Goal: Book appointment/travel/reservation

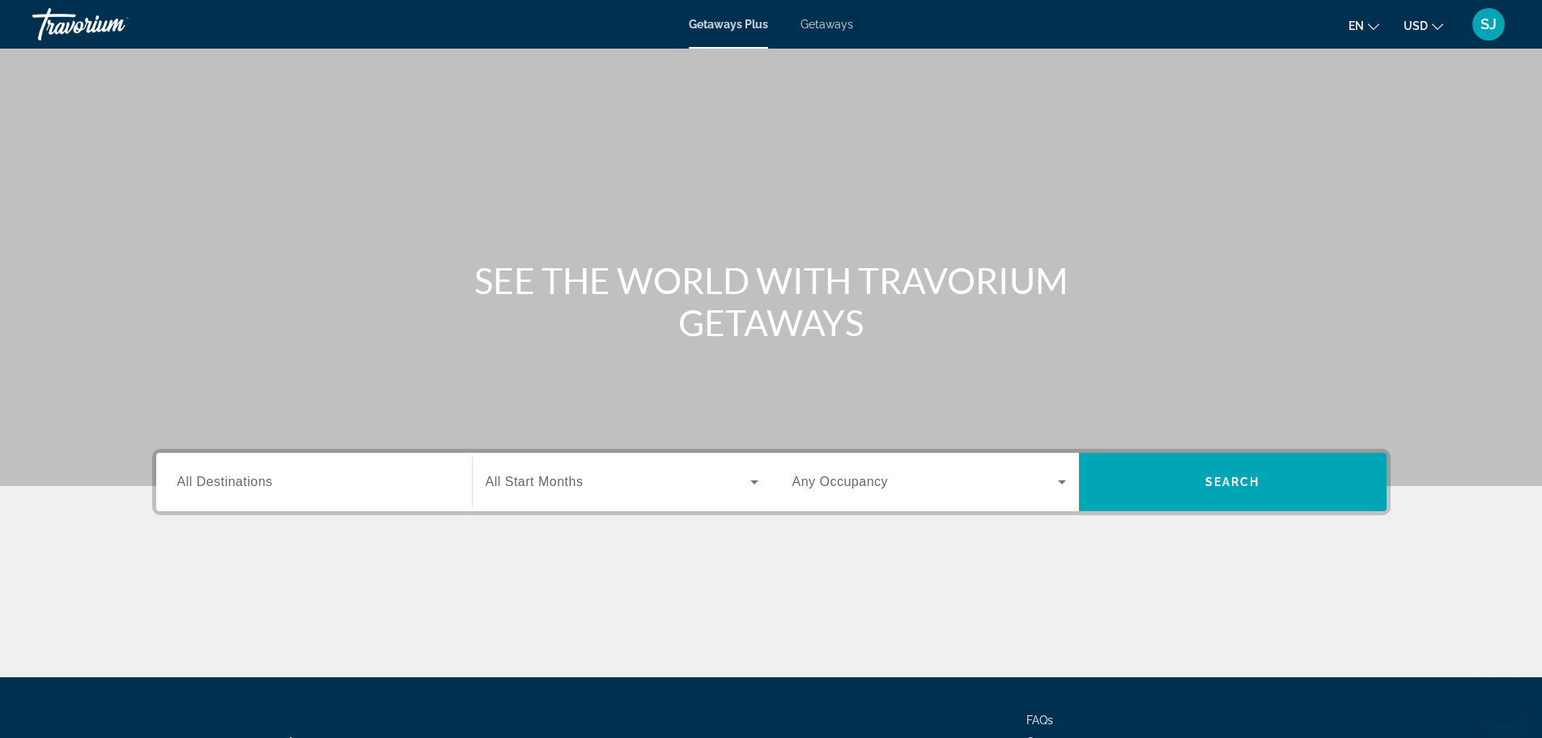
click at [300, 491] on div "Search widget" at bounding box center [314, 482] width 274 height 46
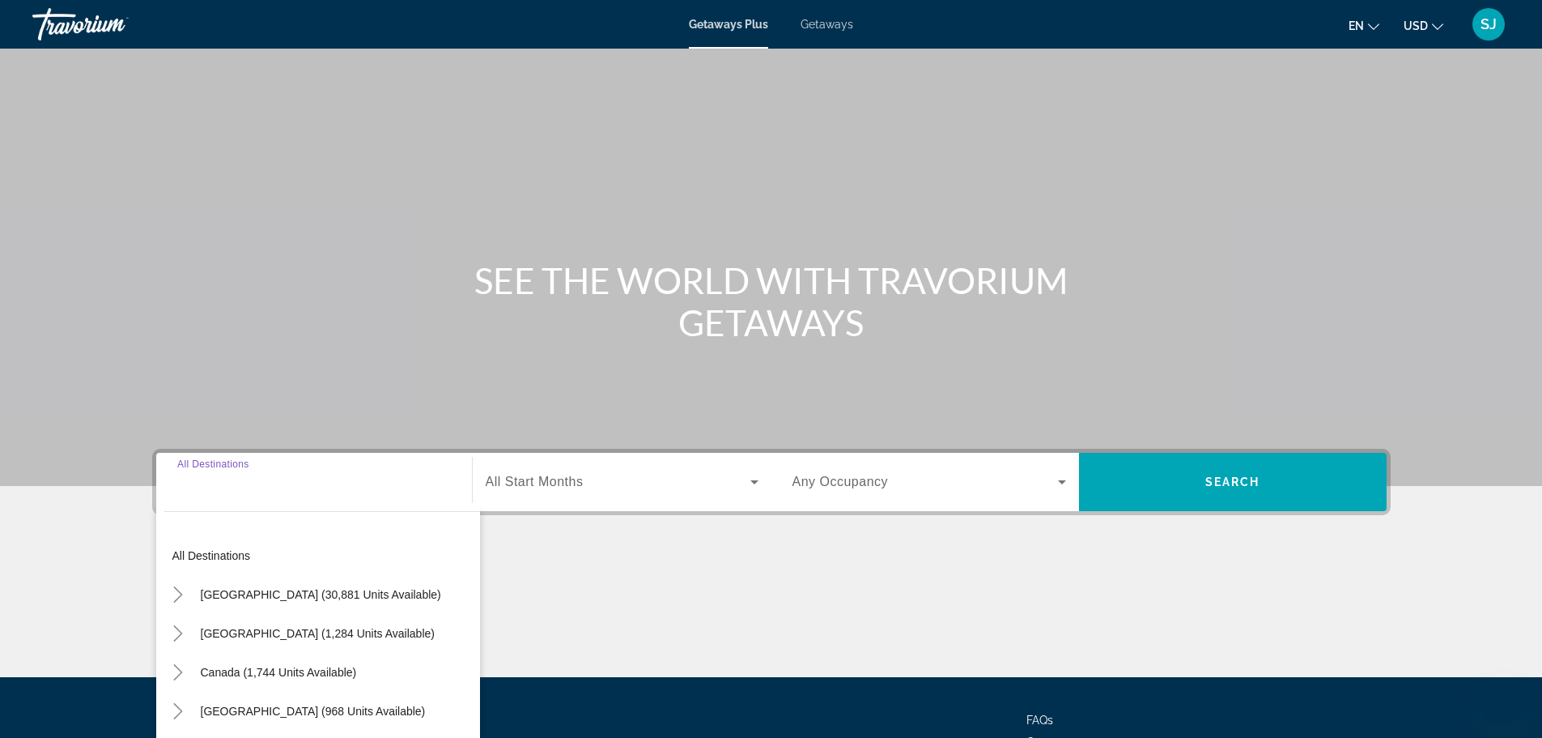
click at [756, 484] on icon "Search widget" at bounding box center [754, 481] width 19 height 19
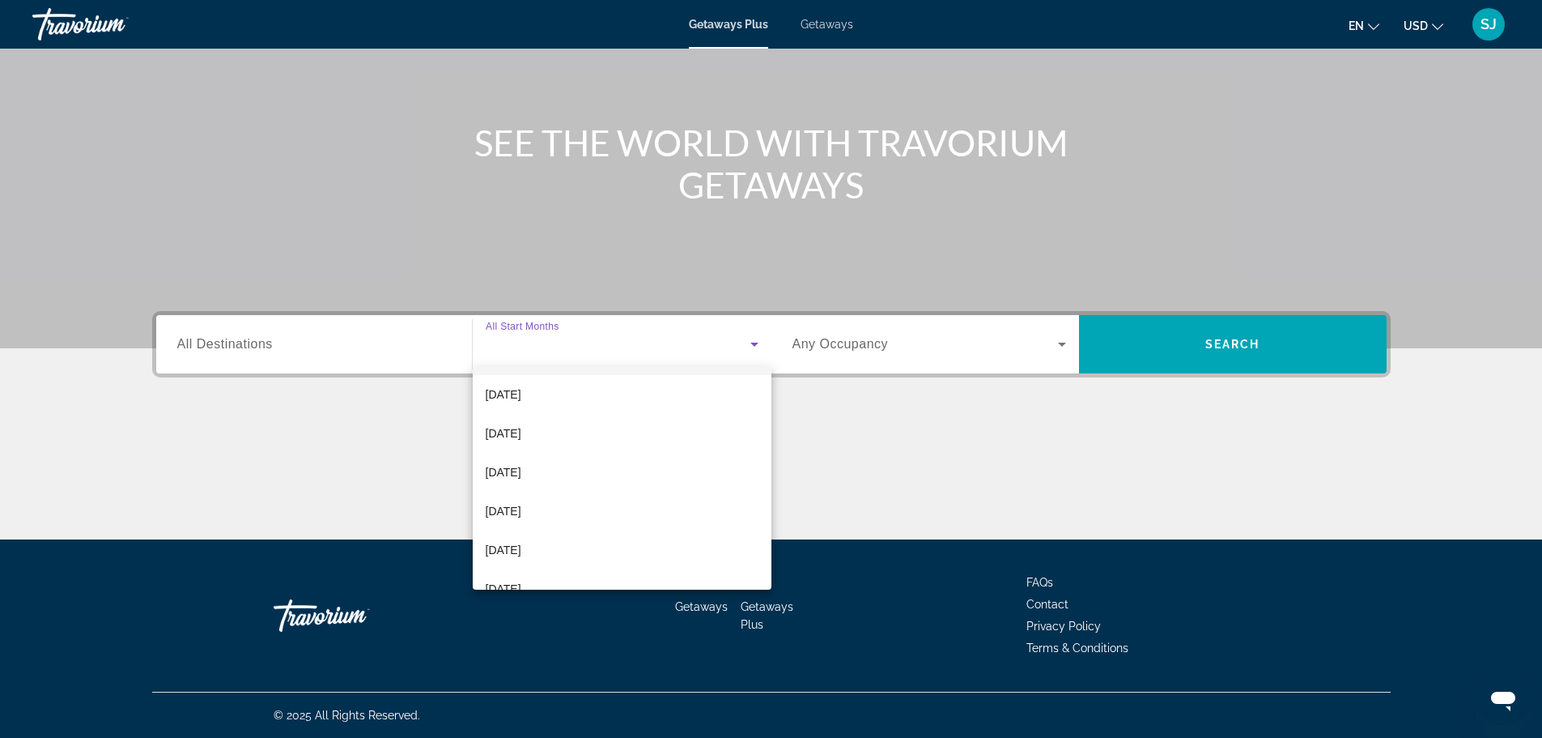
scroll to position [63, 0]
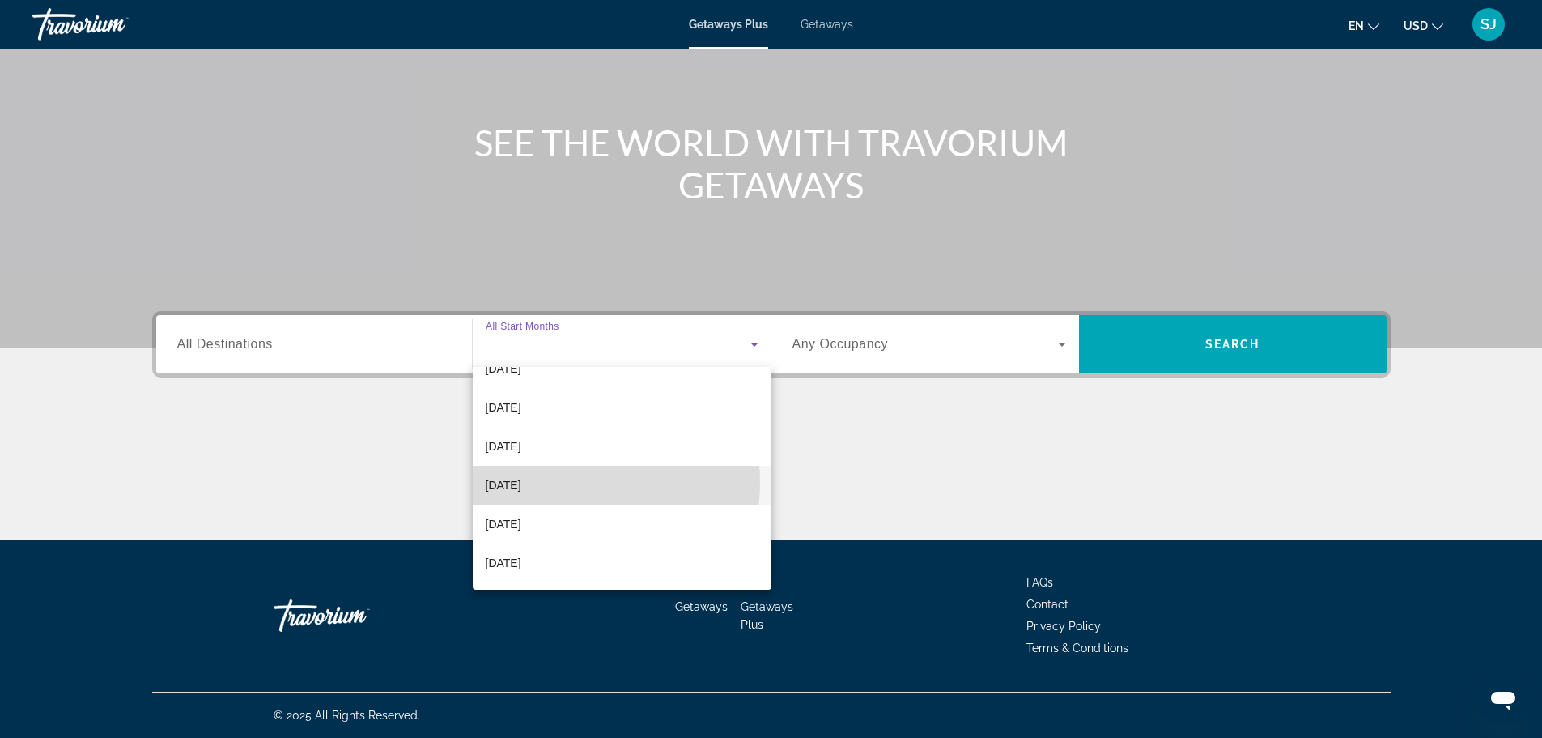
click at [521, 482] on span "[DATE]" at bounding box center [504, 484] width 36 height 19
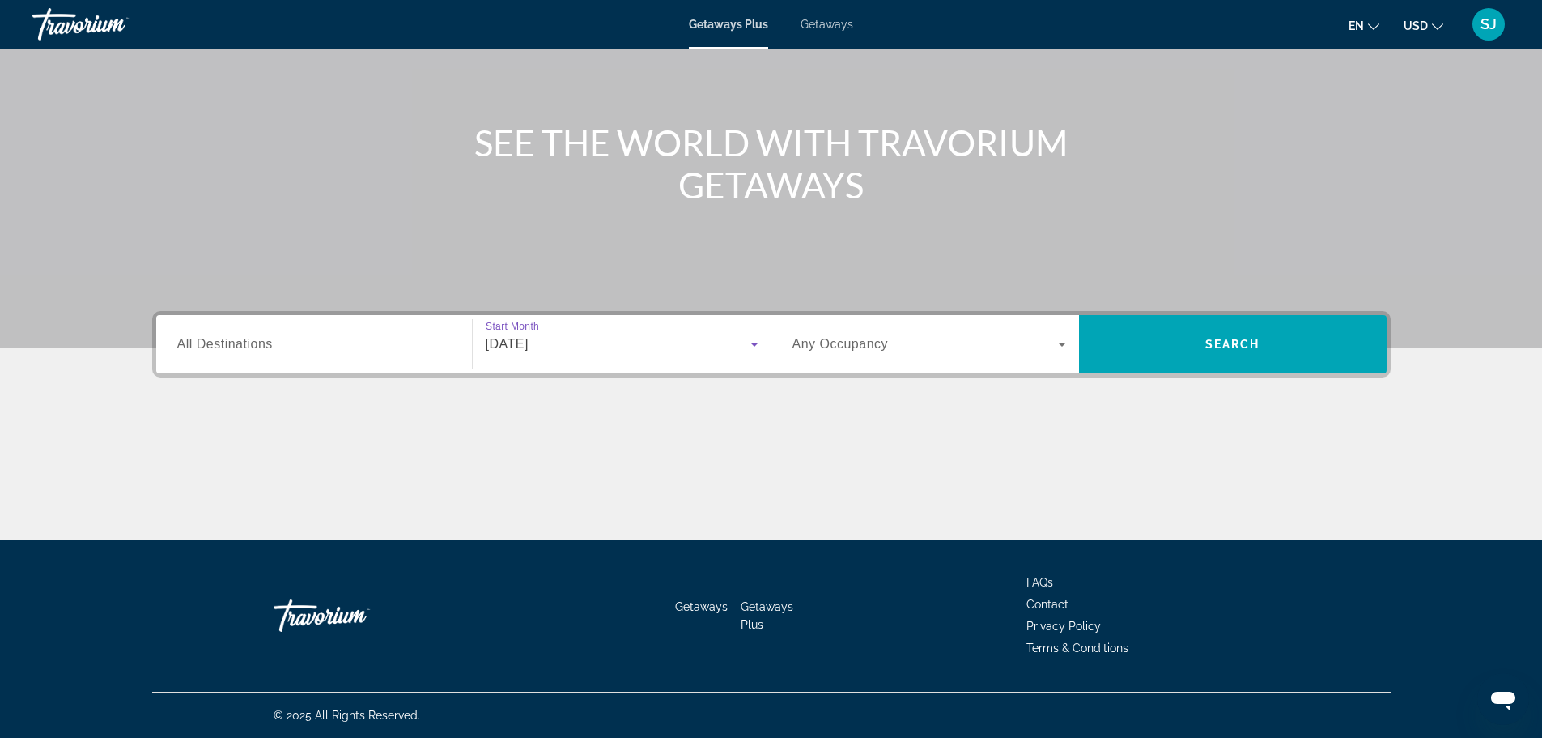
click at [1059, 342] on icon "Search widget" at bounding box center [1062, 344] width 8 height 4
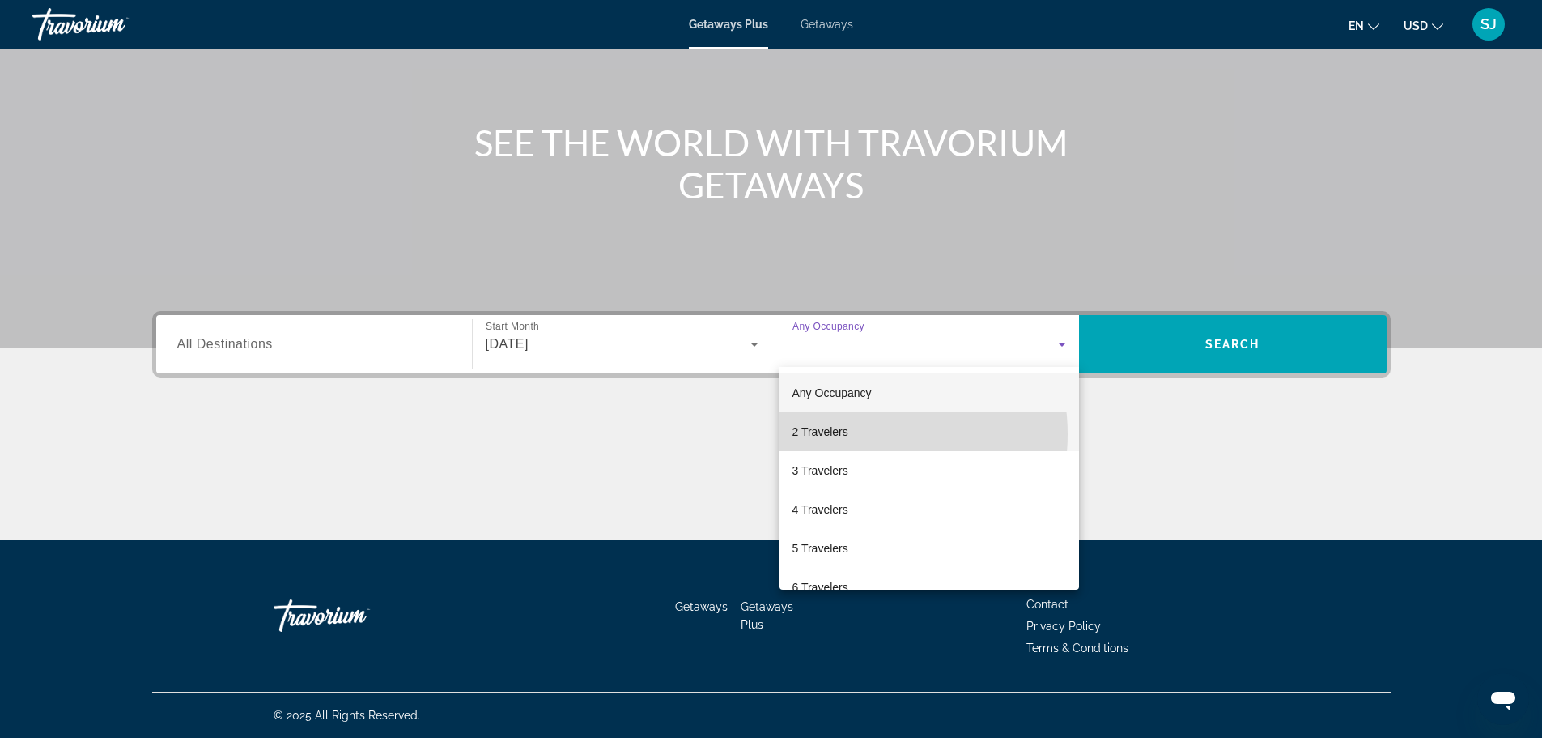
click at [861, 434] on mat-option "2 Travelers" at bounding box center [930, 431] width 300 height 39
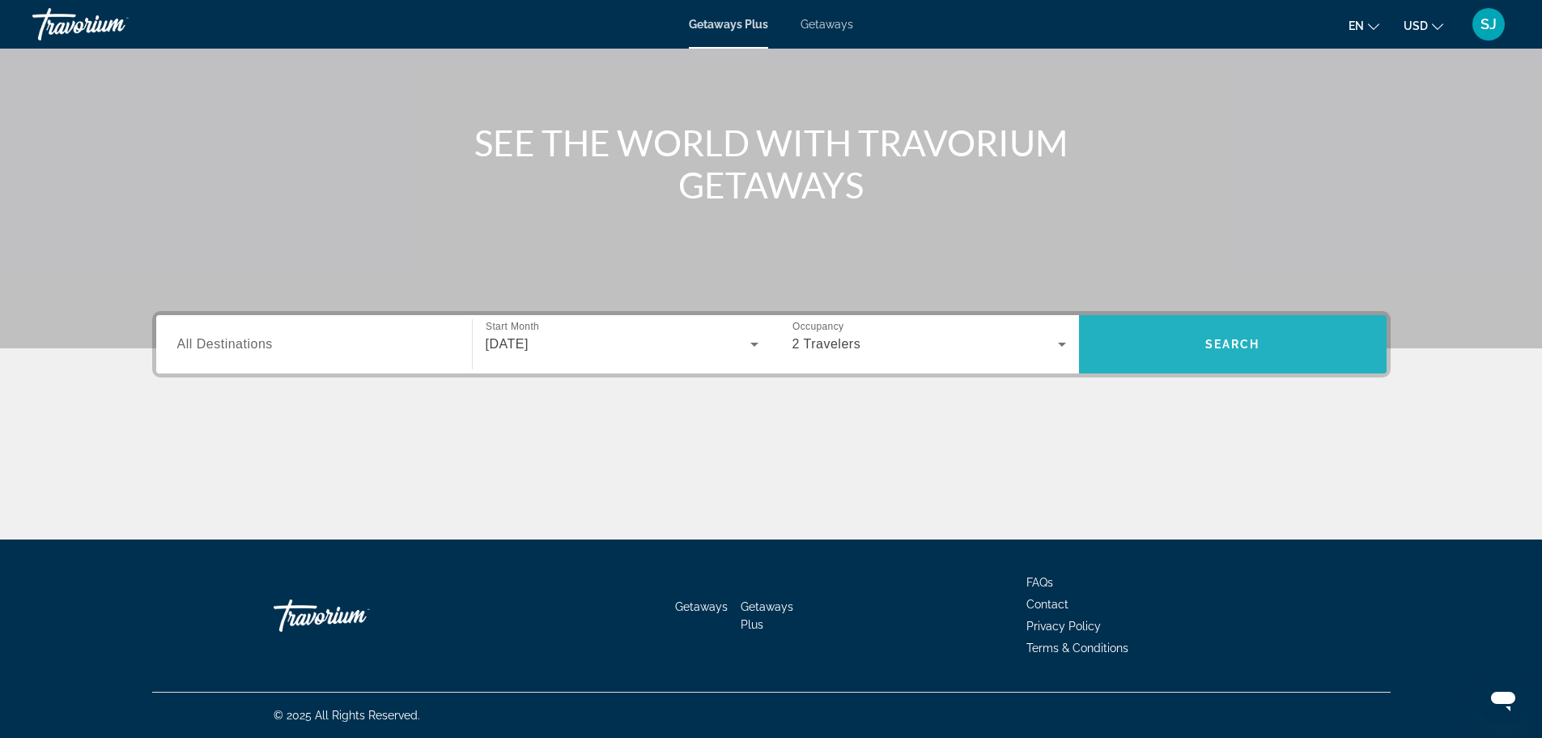
click at [1214, 347] on span "Search" at bounding box center [1232, 344] width 55 height 13
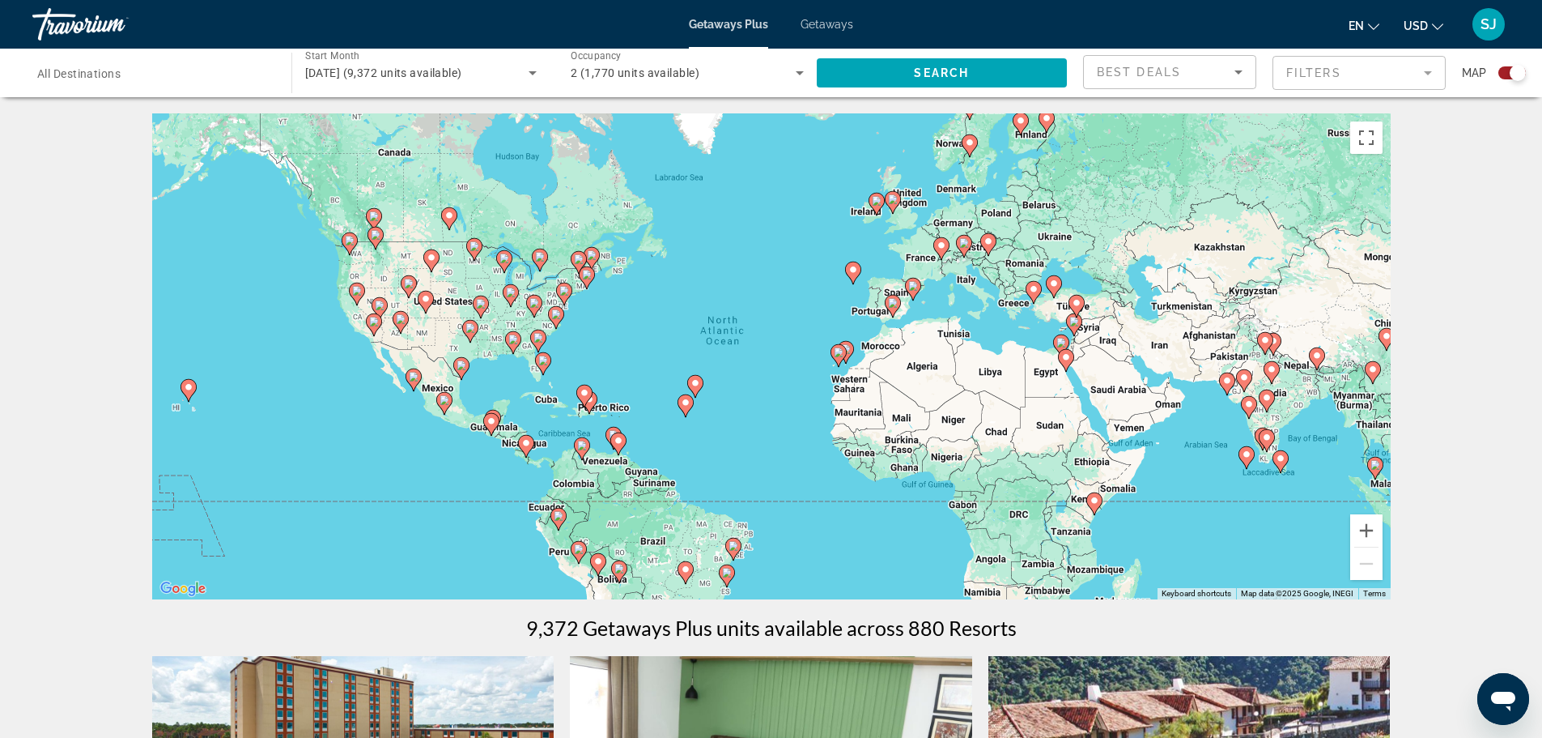
click at [94, 70] on span "All Destinations" at bounding box center [78, 73] width 83 height 13
click at [94, 70] on input "Destination All Destinations" at bounding box center [153, 73] width 233 height 19
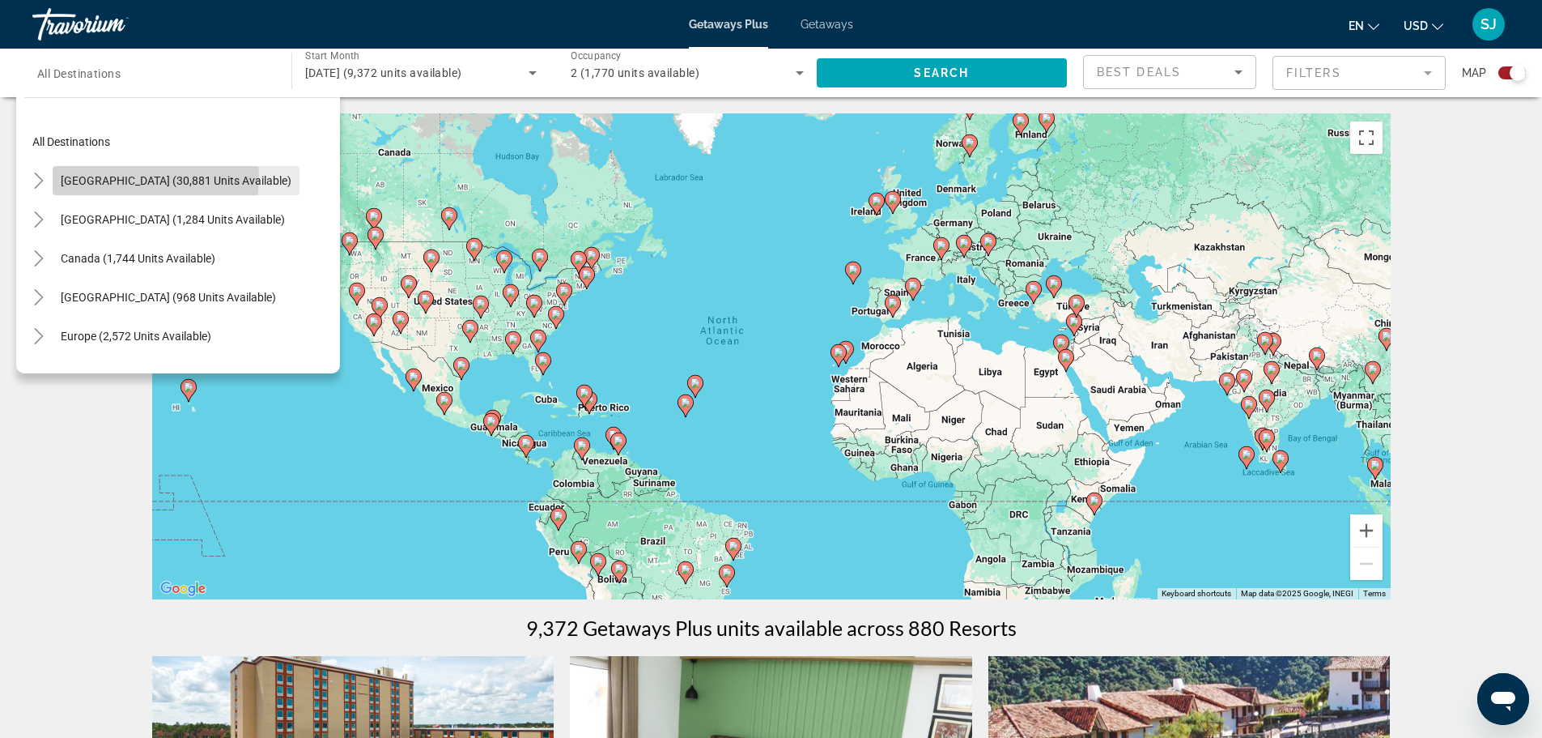
click at [111, 176] on span "[GEOGRAPHIC_DATA] (30,881 units available)" at bounding box center [176, 180] width 231 height 13
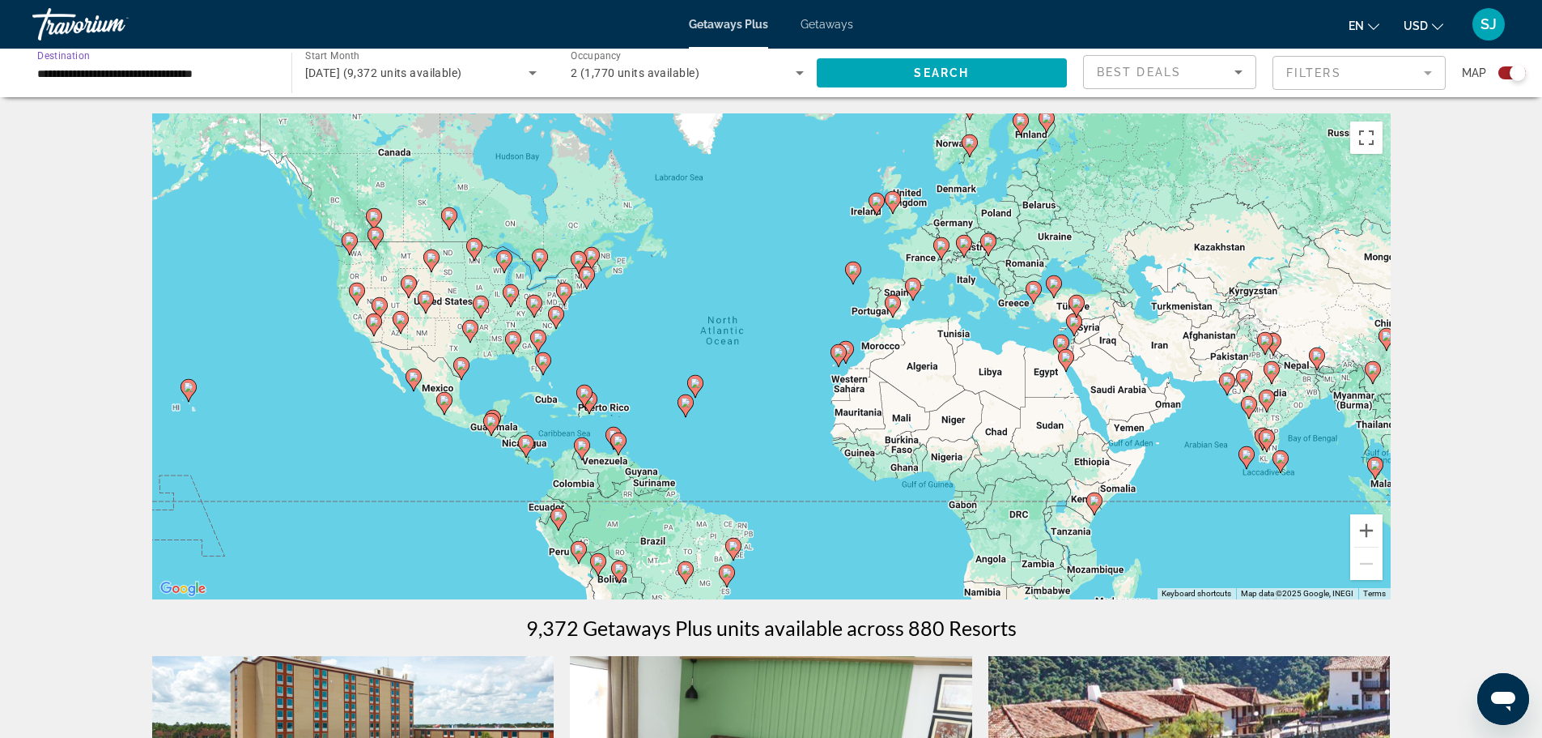
drag, startPoint x: 240, startPoint y: 71, endPoint x: 36, endPoint y: 66, distance: 203.3
click at [36, 66] on div "**********" at bounding box center [153, 73] width 259 height 46
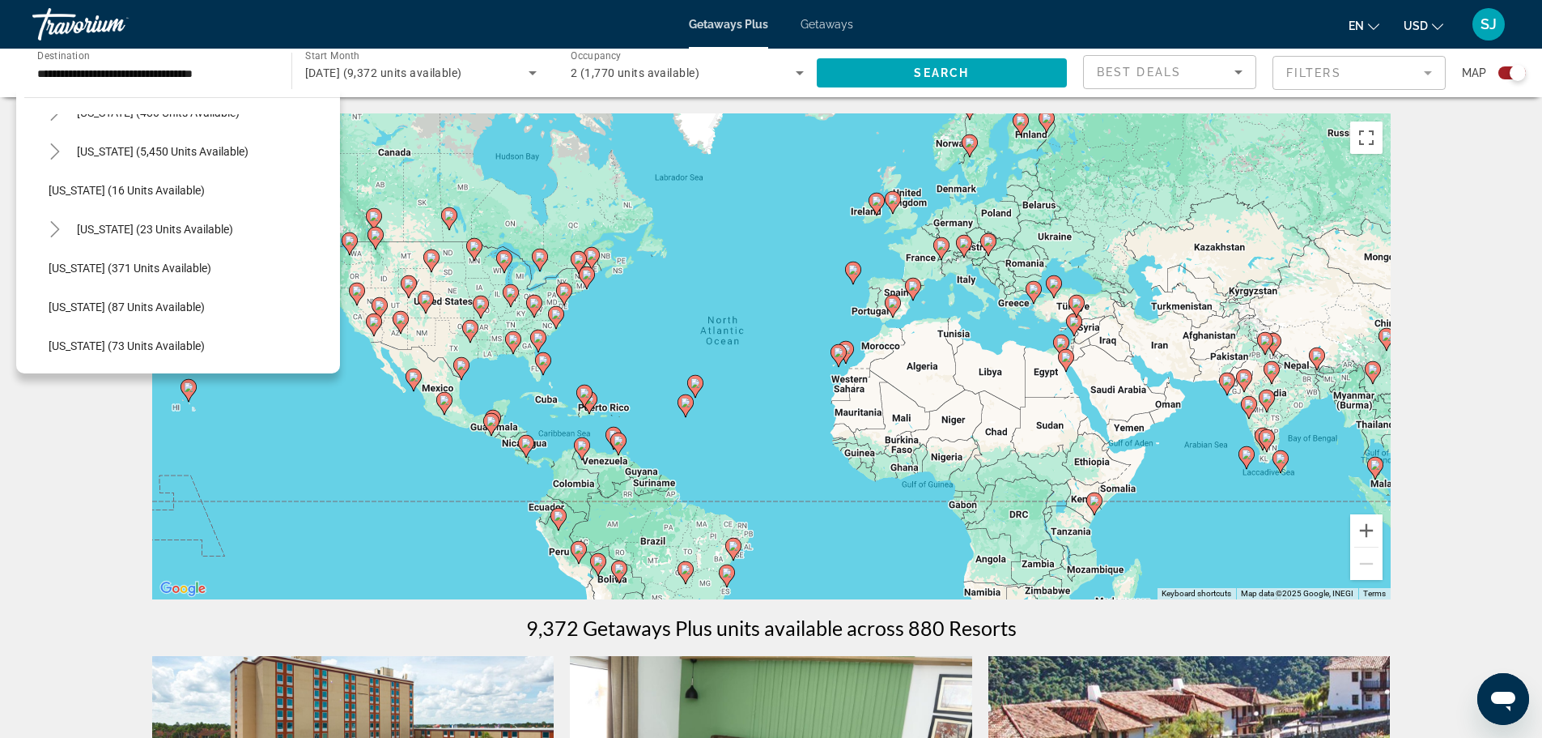
scroll to position [216, 0]
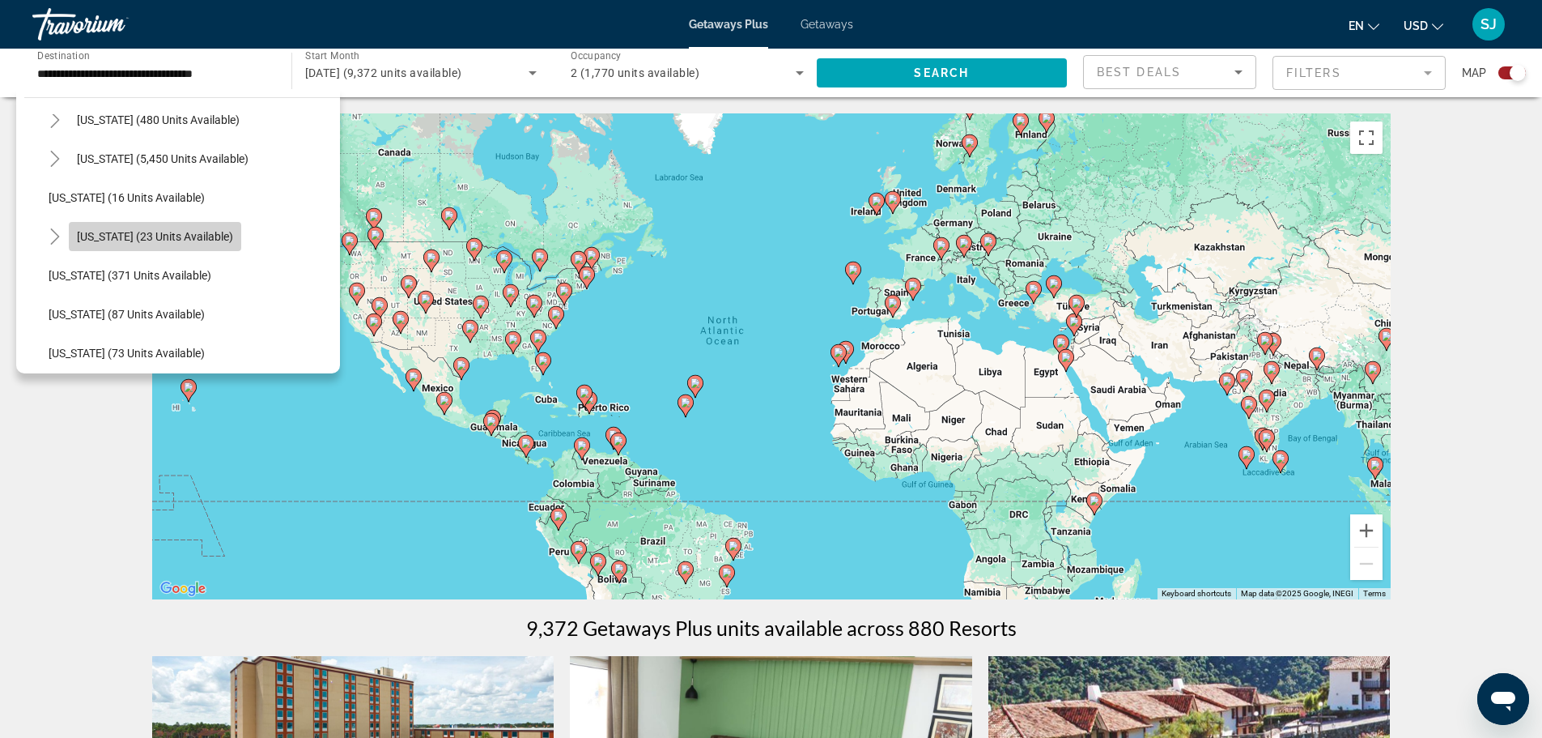
click at [168, 236] on span "[US_STATE] (23 units available)" at bounding box center [155, 236] width 156 height 13
type input "**********"
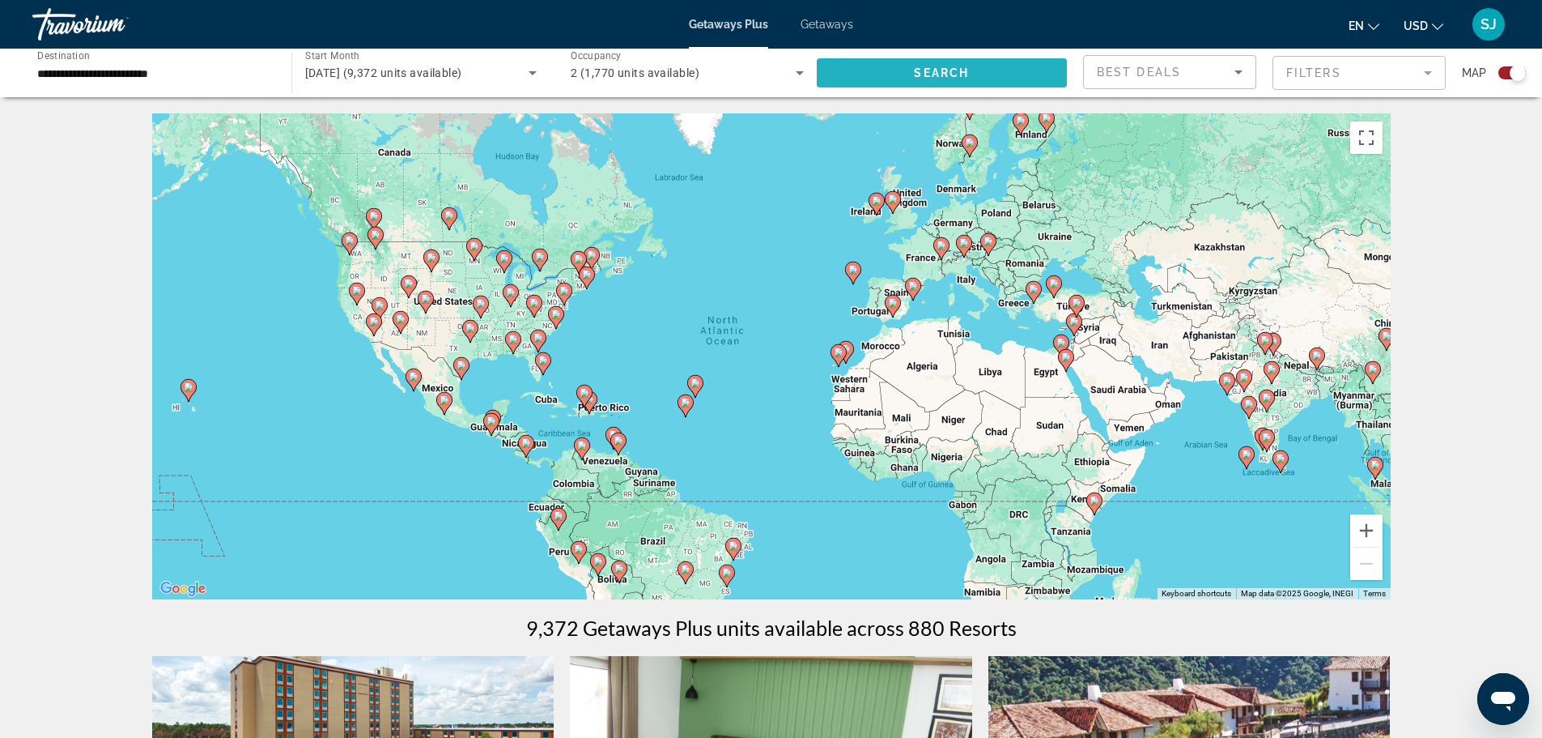
click at [920, 75] on span "Search" at bounding box center [941, 72] width 55 height 13
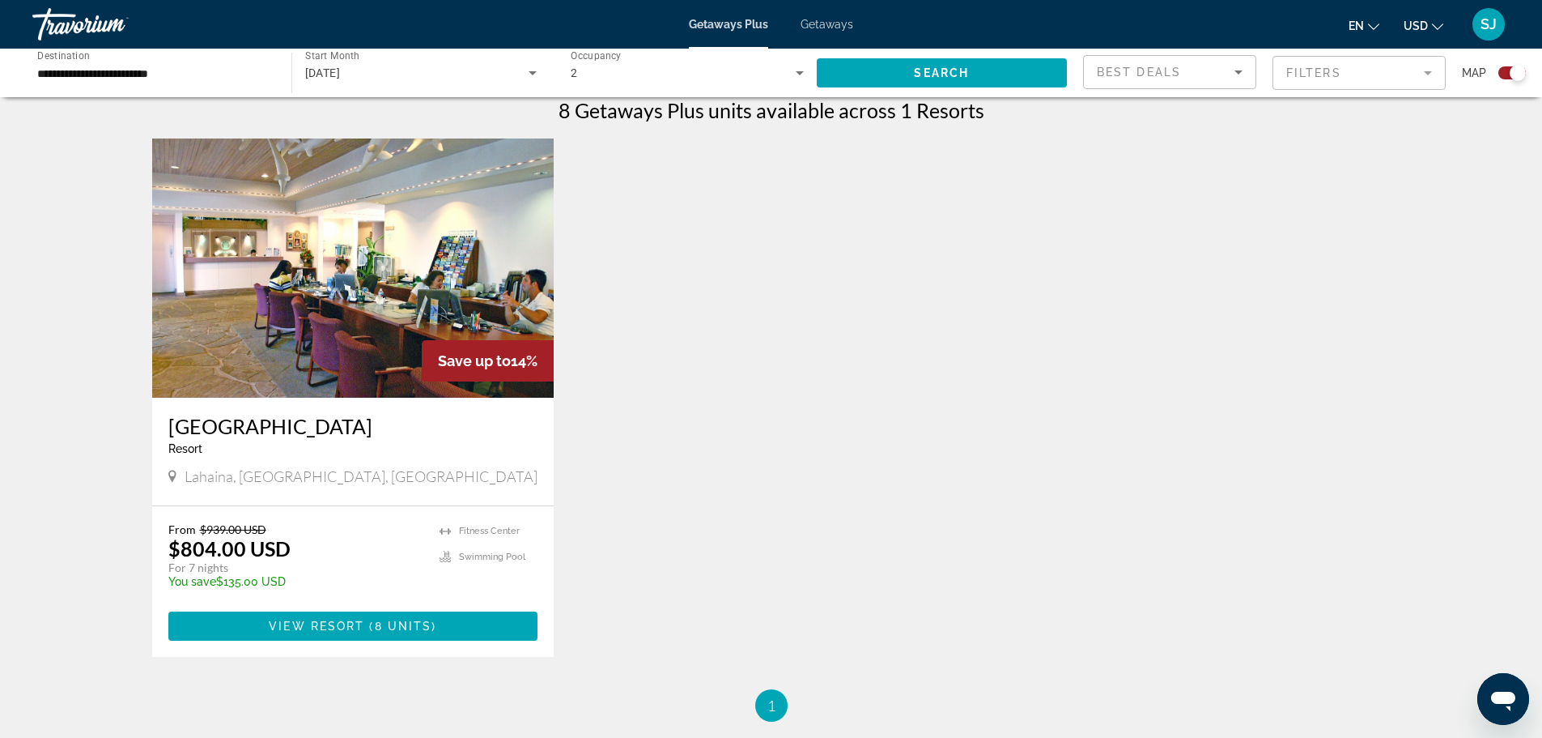
scroll to position [519, 0]
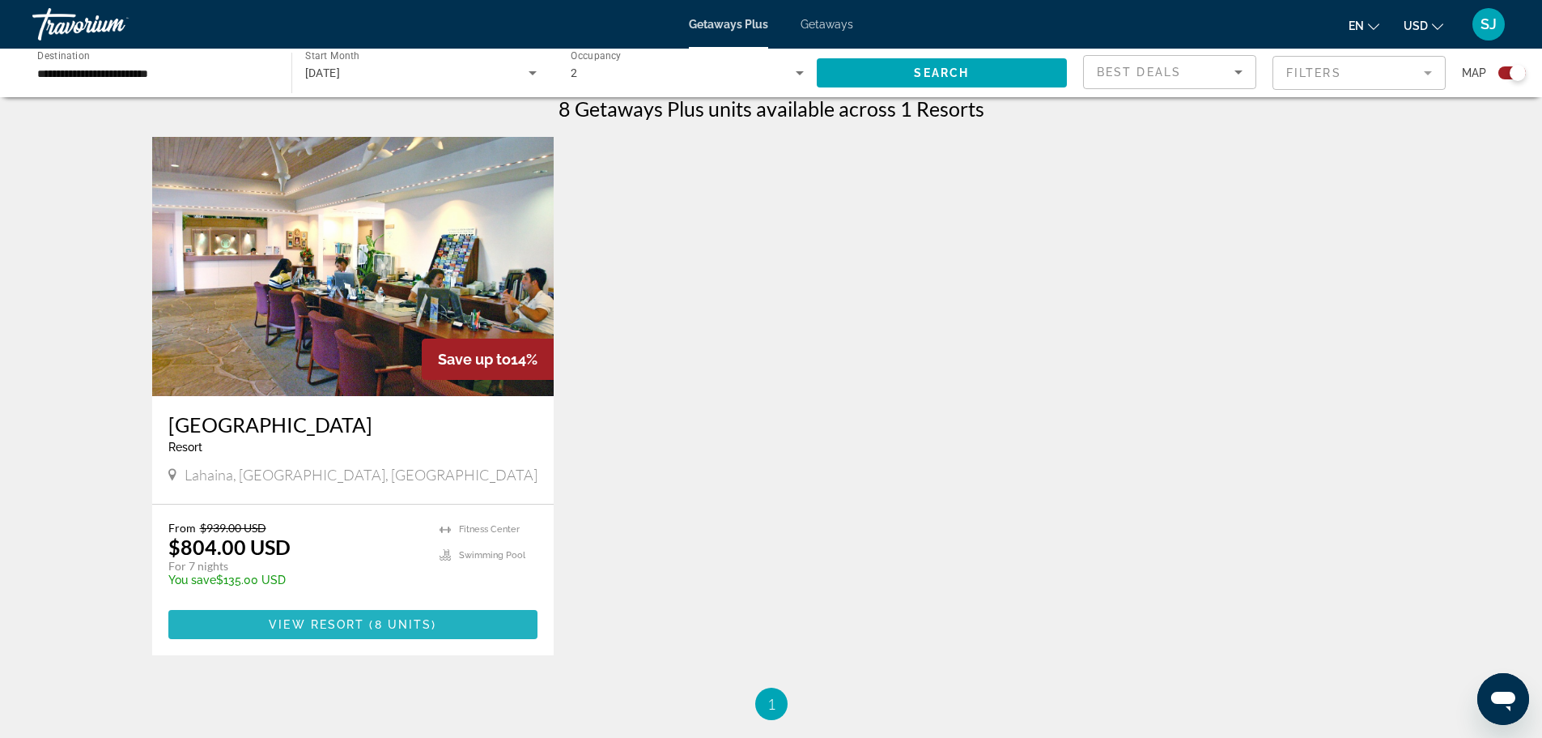
click at [337, 627] on span "View Resort" at bounding box center [317, 624] width 96 height 13
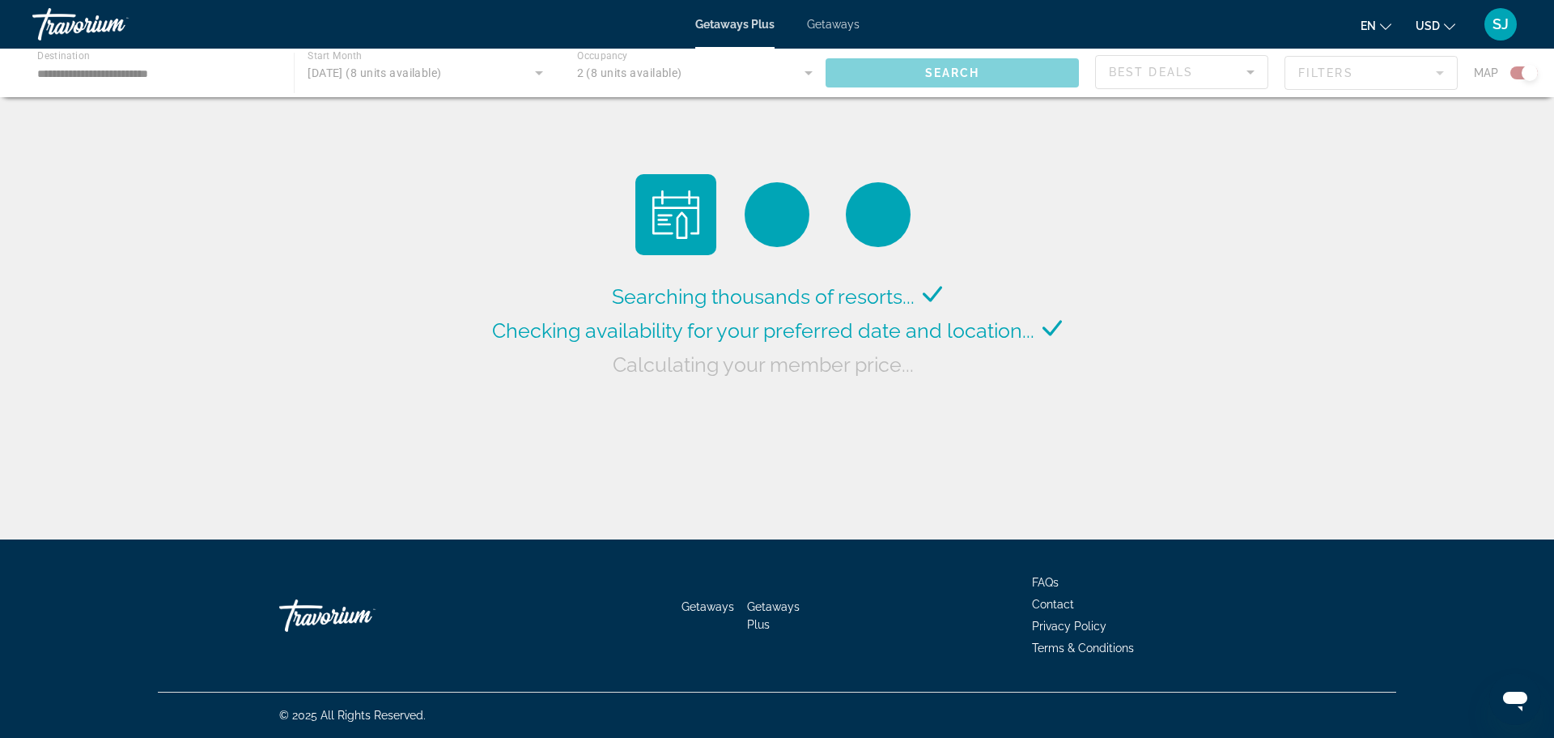
click at [200, 74] on div "Main content" at bounding box center [777, 73] width 1554 height 49
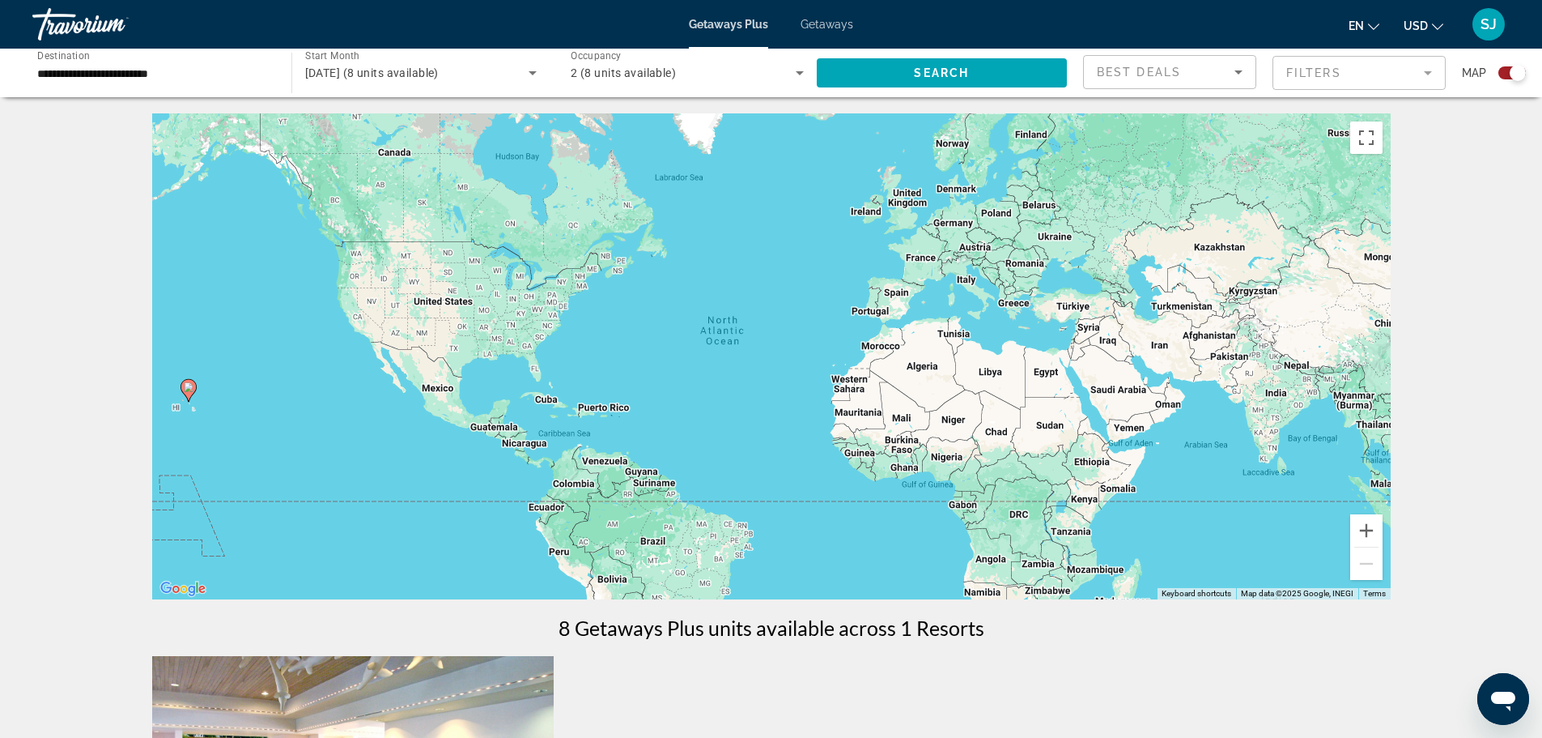
click at [194, 74] on input "**********" at bounding box center [153, 73] width 233 height 19
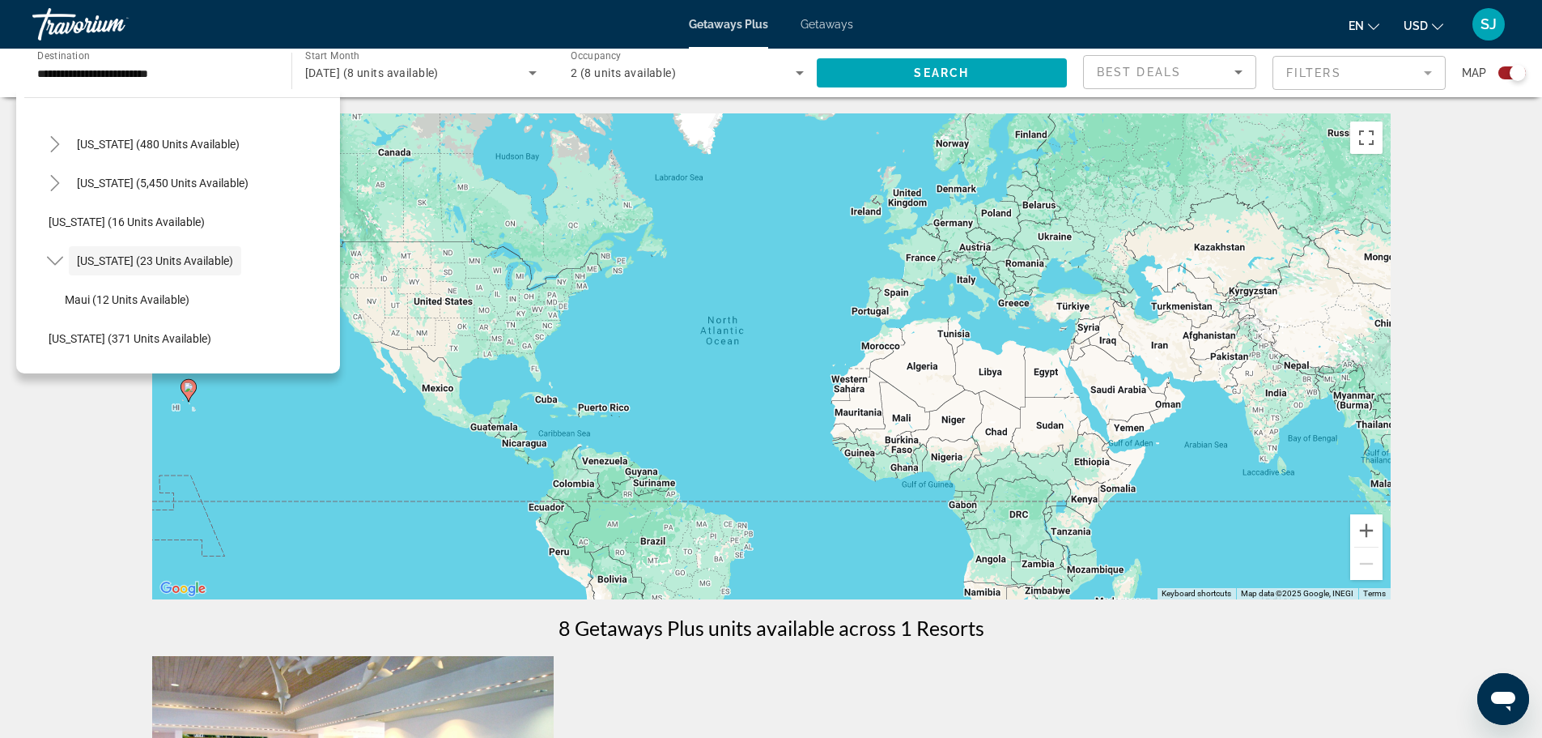
scroll to position [206, 0]
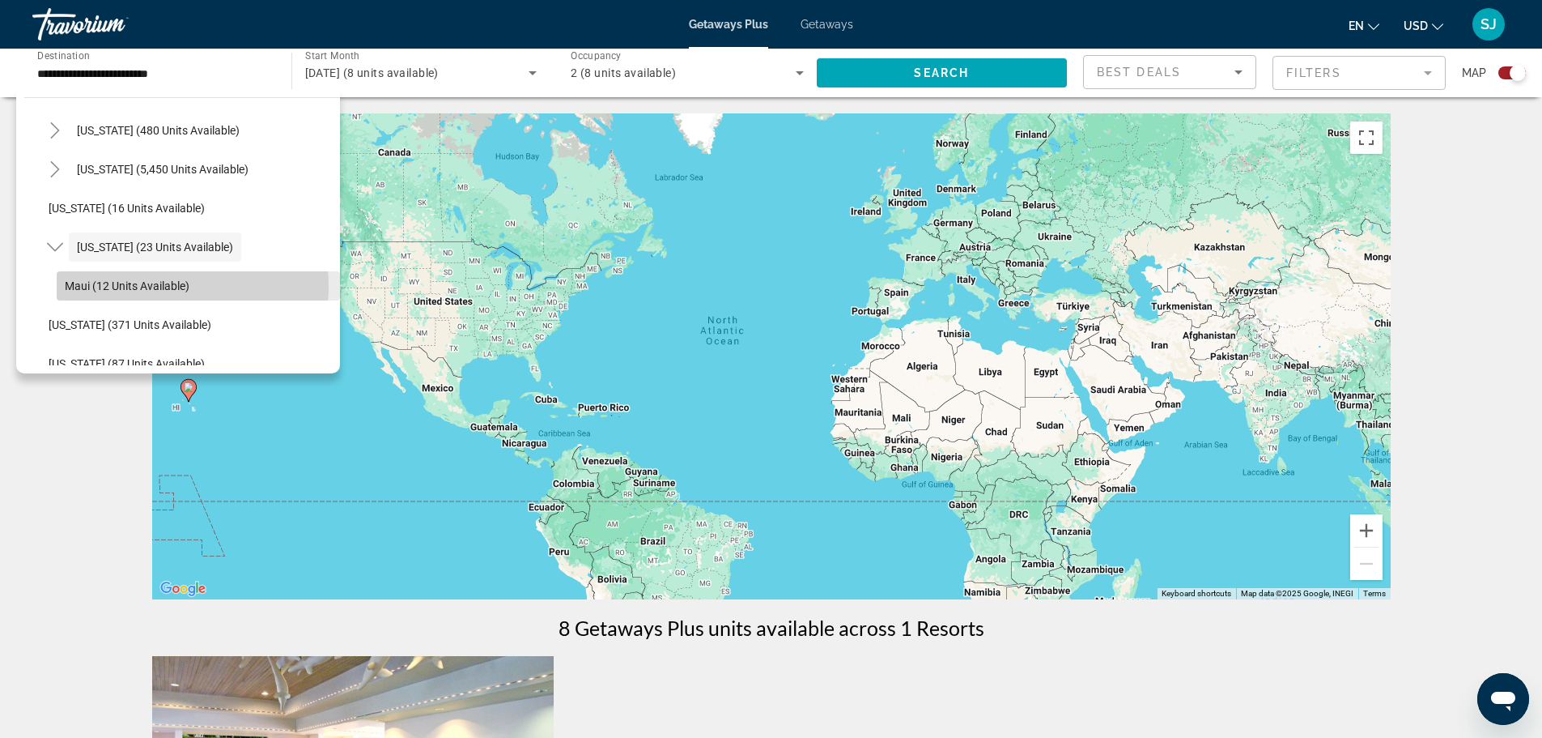
click at [161, 287] on span "Maui (12 units available)" at bounding box center [127, 285] width 125 height 13
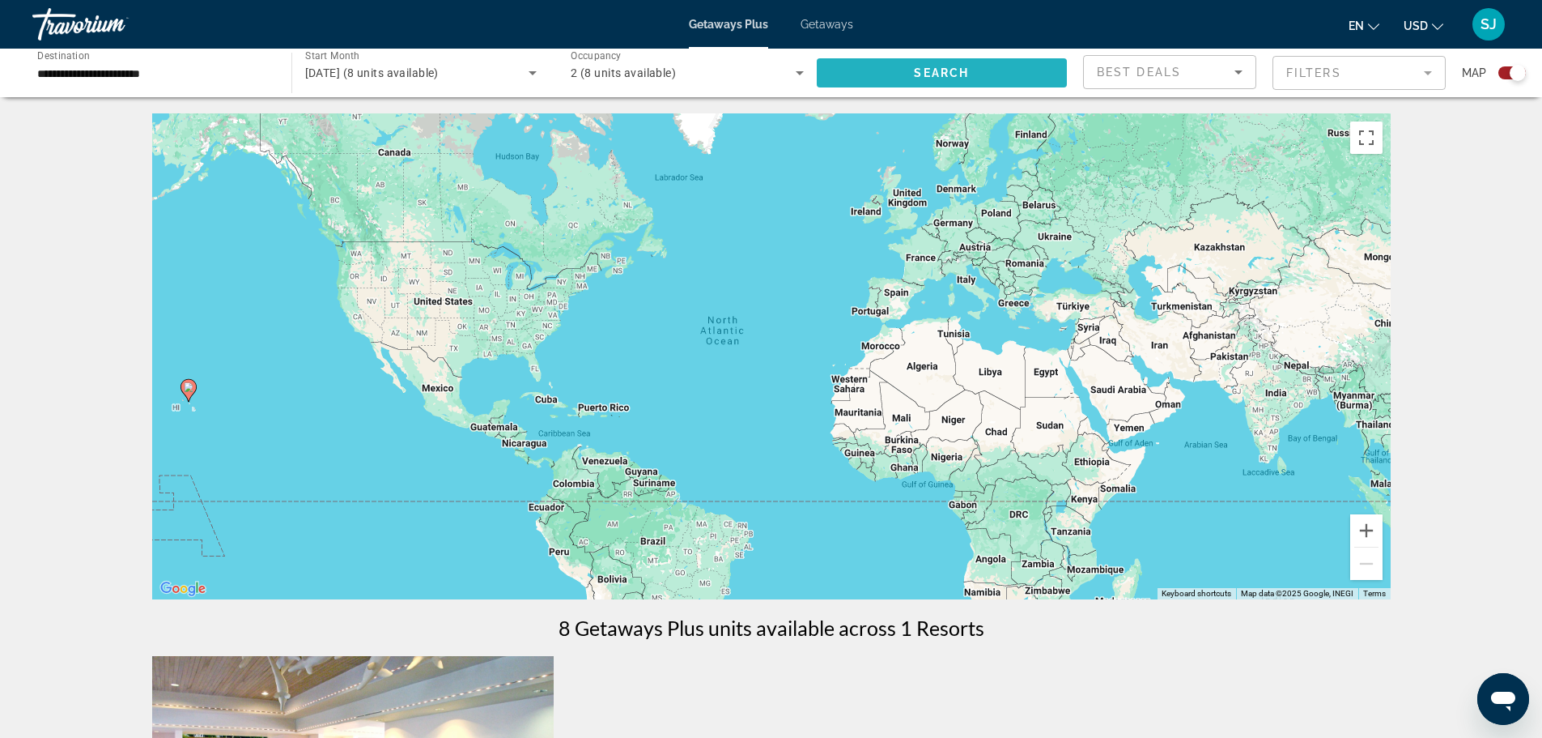
click at [881, 79] on span "Search widget" at bounding box center [942, 72] width 251 height 39
click at [214, 73] on input "**********" at bounding box center [153, 73] width 233 height 19
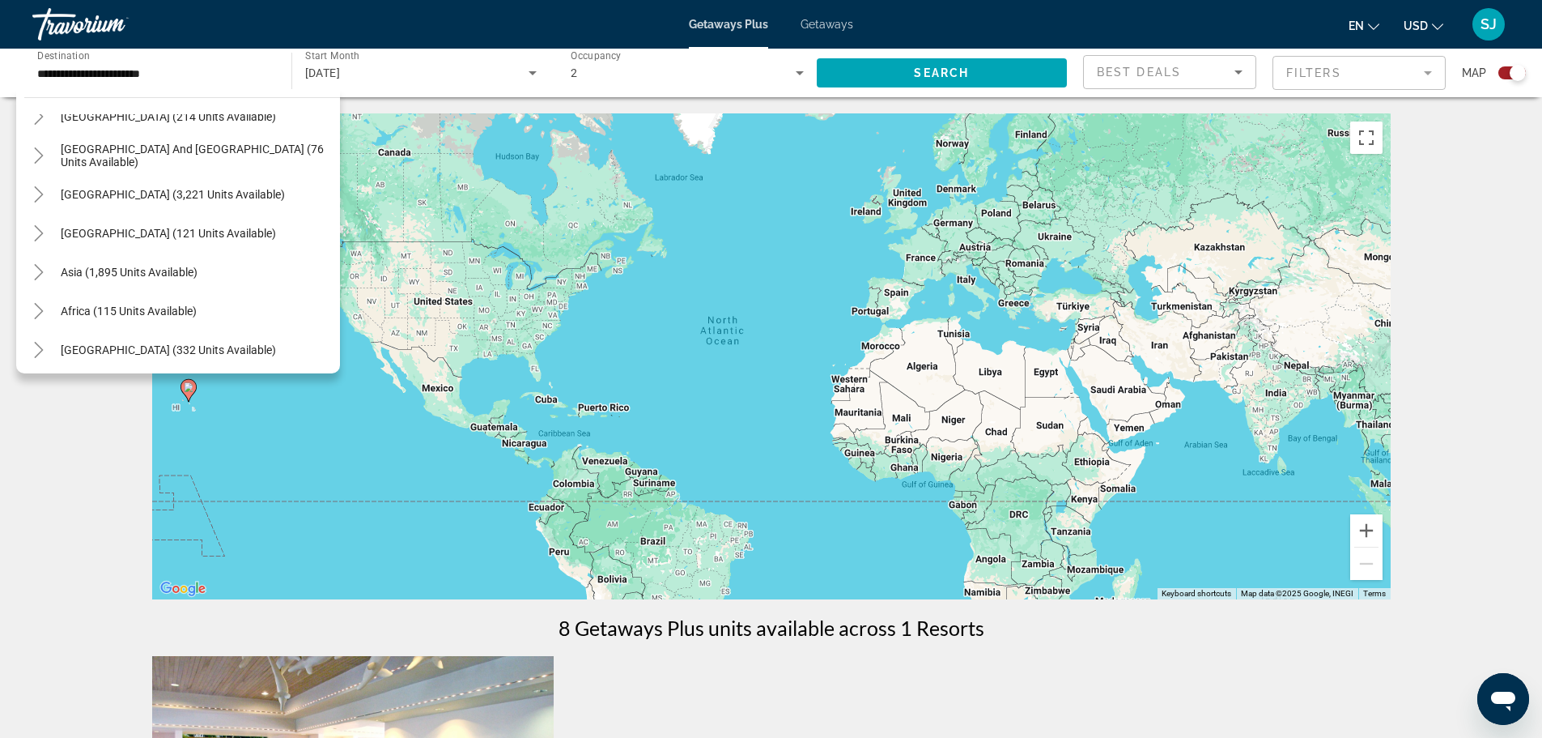
scroll to position [1700, 0]
click at [162, 309] on span "Africa (115 units available)" at bounding box center [129, 306] width 136 height 13
type input "**********"
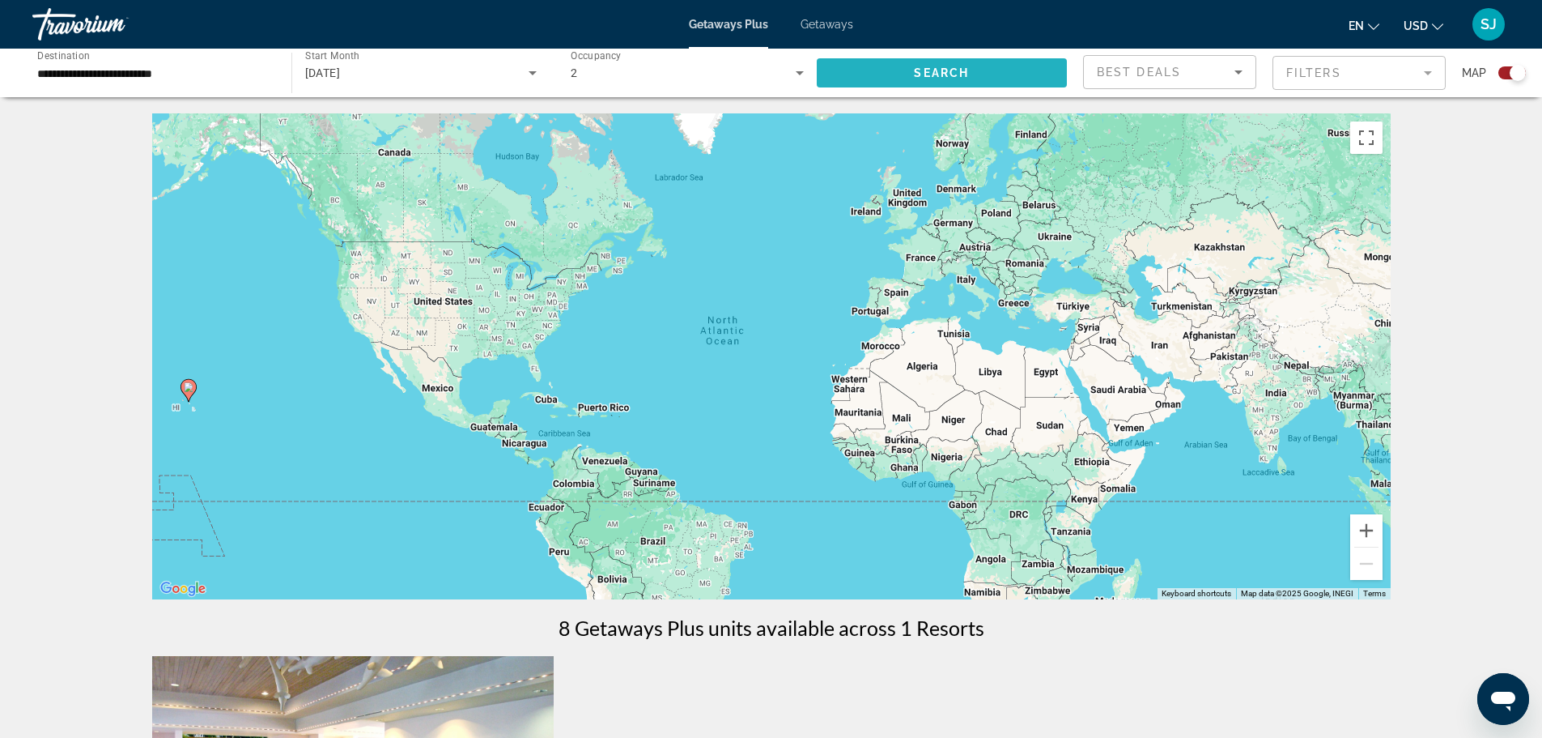
click at [910, 72] on span "Search widget" at bounding box center [942, 72] width 251 height 39
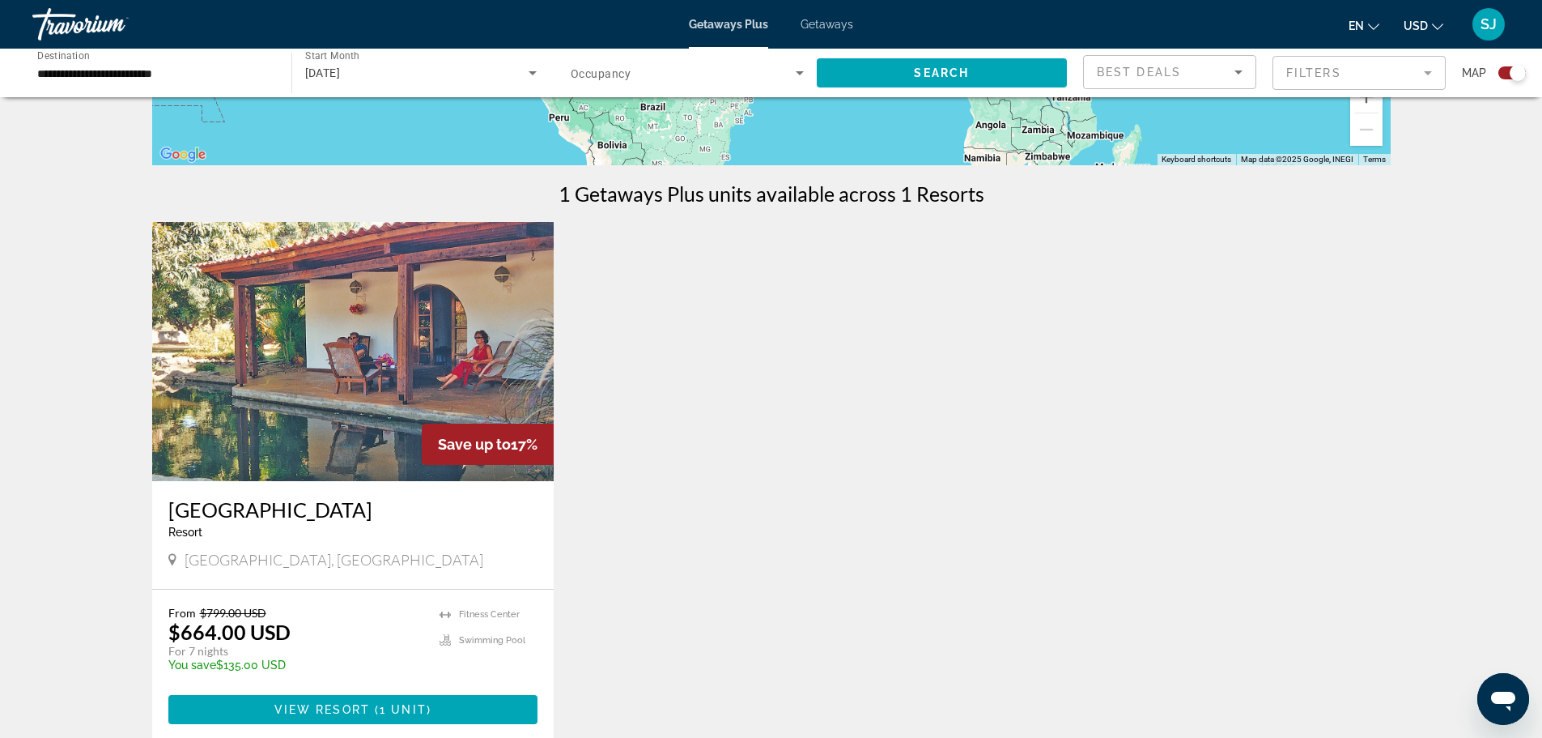
scroll to position [486, 0]
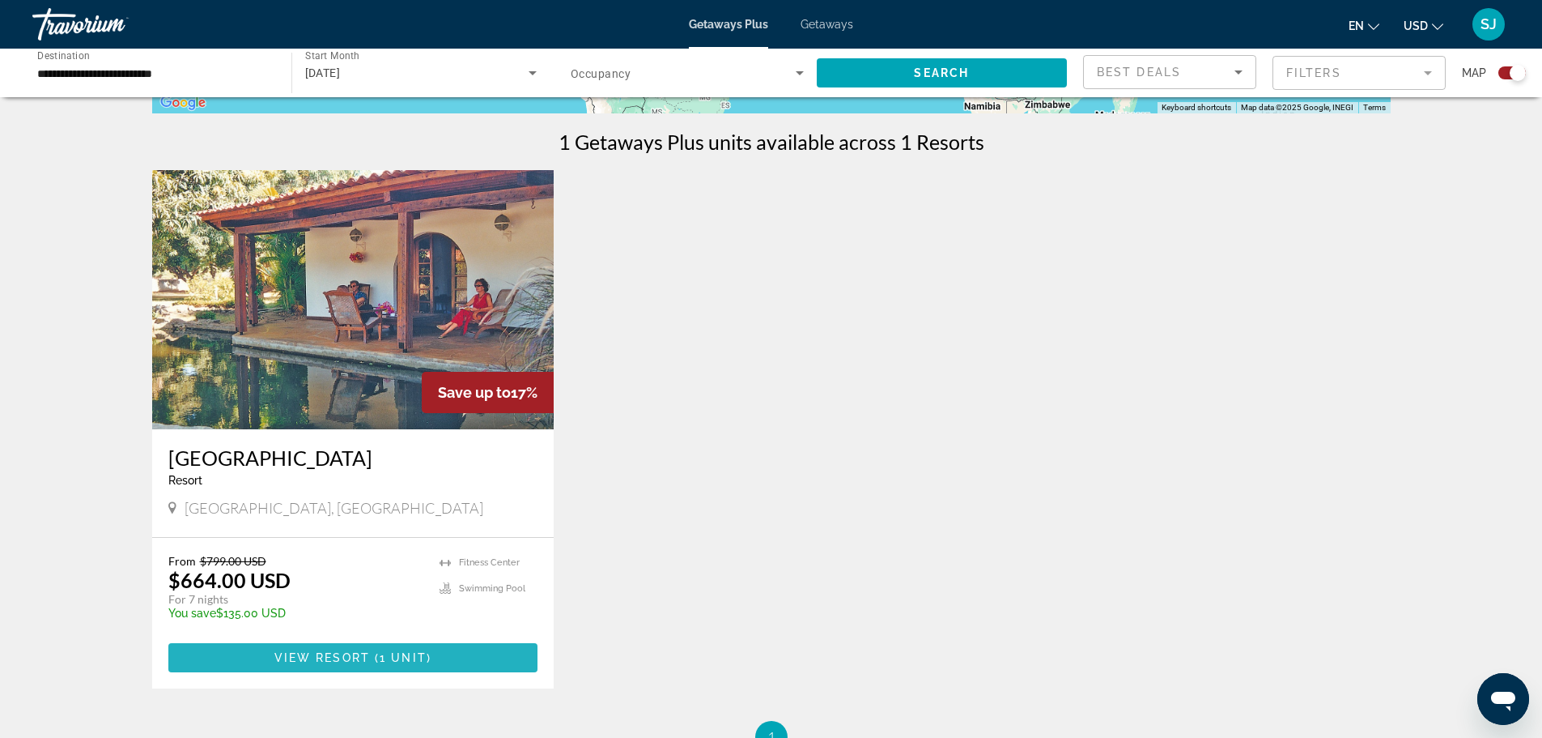
click at [386, 658] on span "1 unit" at bounding box center [403, 657] width 47 height 13
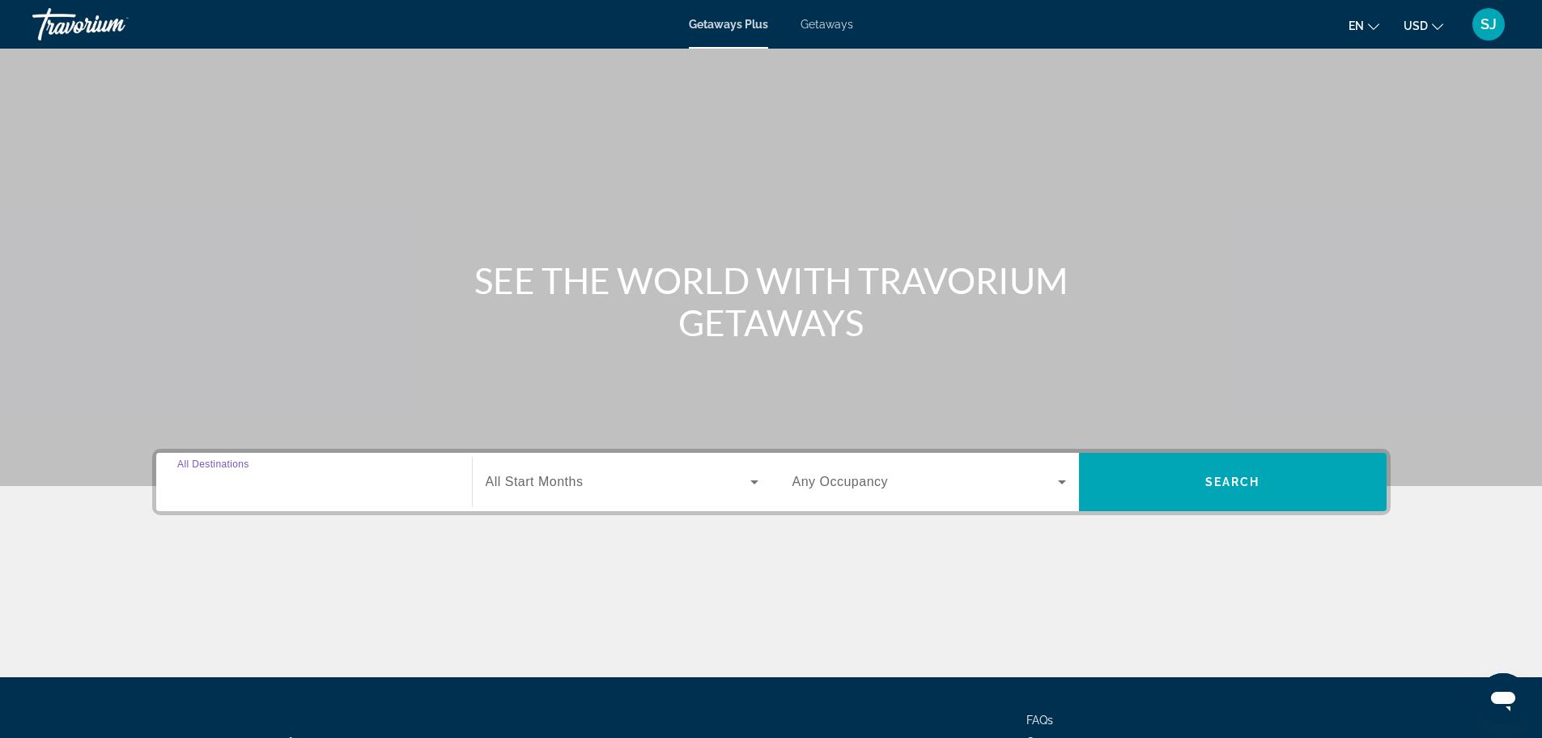
click at [304, 483] on input "Destination All Destinations" at bounding box center [314, 482] width 274 height 19
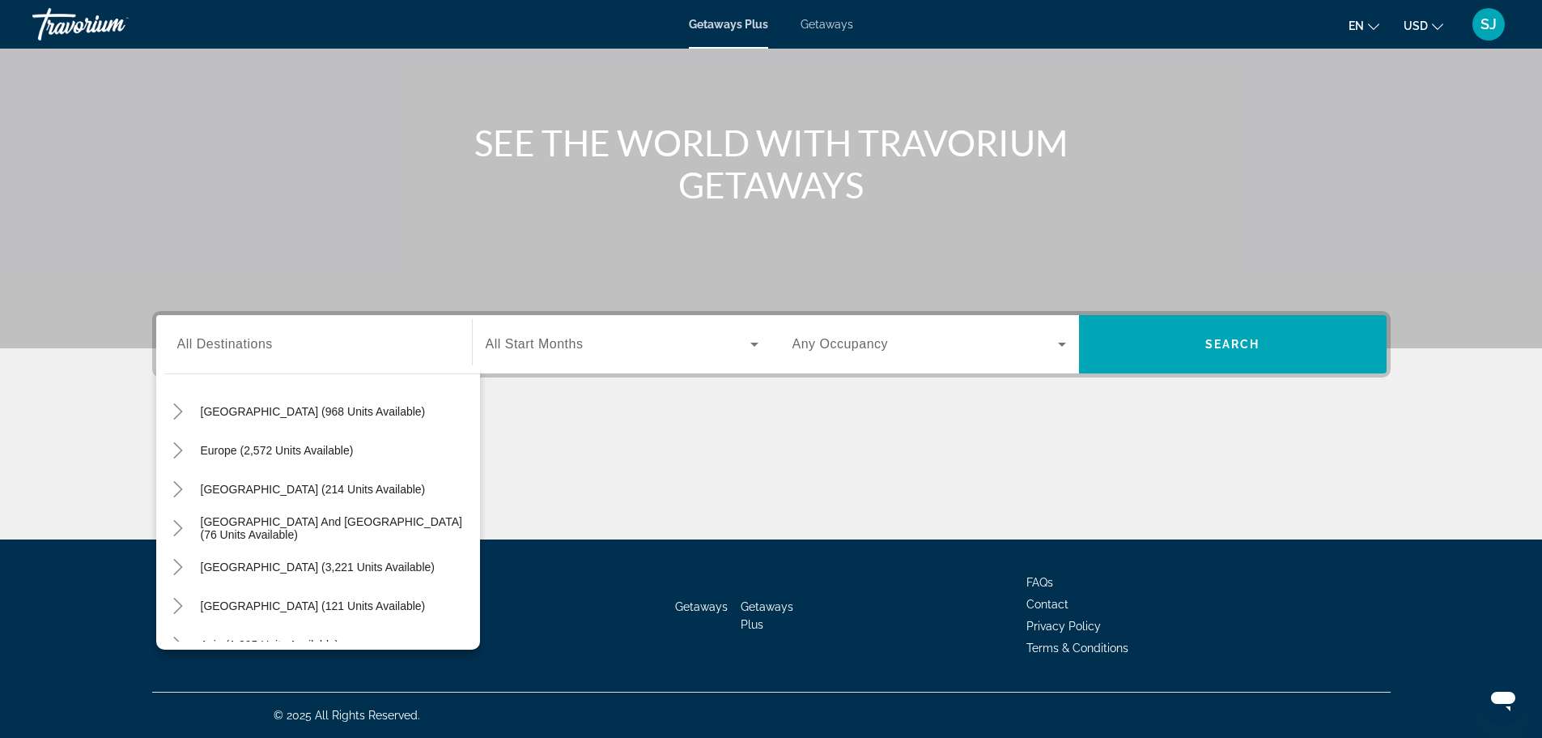
scroll to position [85, 0]
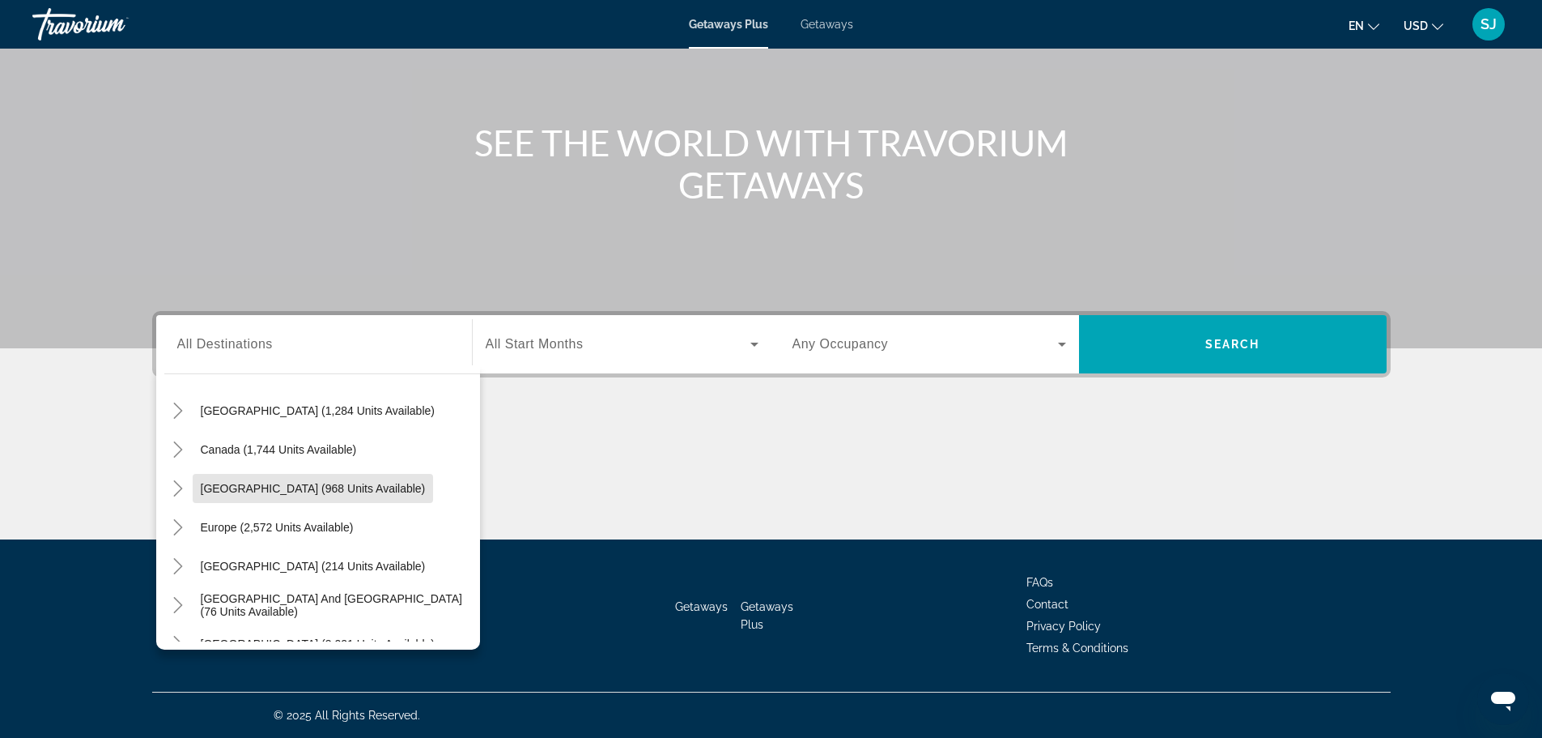
click at [378, 483] on span "[GEOGRAPHIC_DATA] (968 units available)" at bounding box center [313, 488] width 225 height 13
type input "**********"
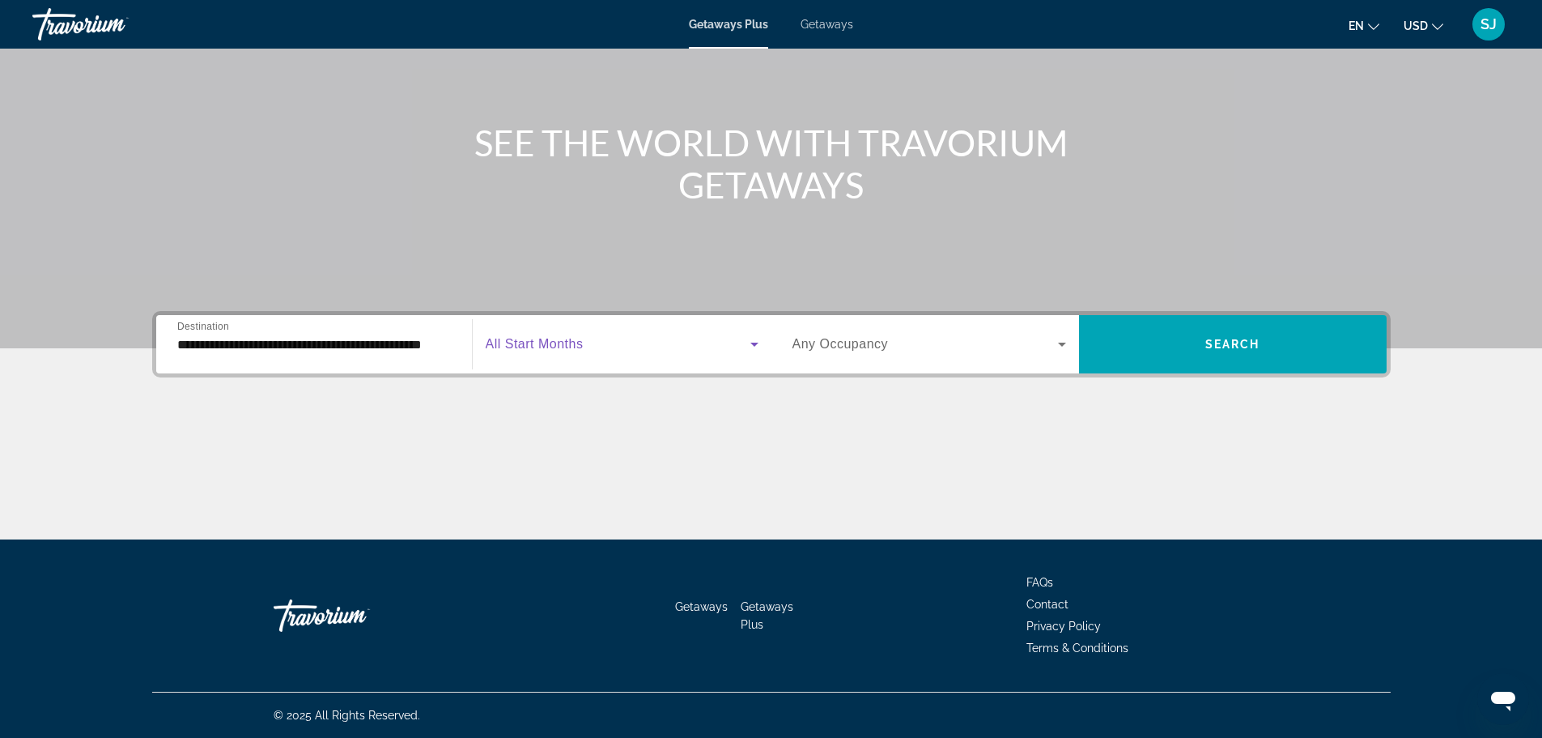
click at [759, 342] on icon "Search widget" at bounding box center [754, 343] width 19 height 19
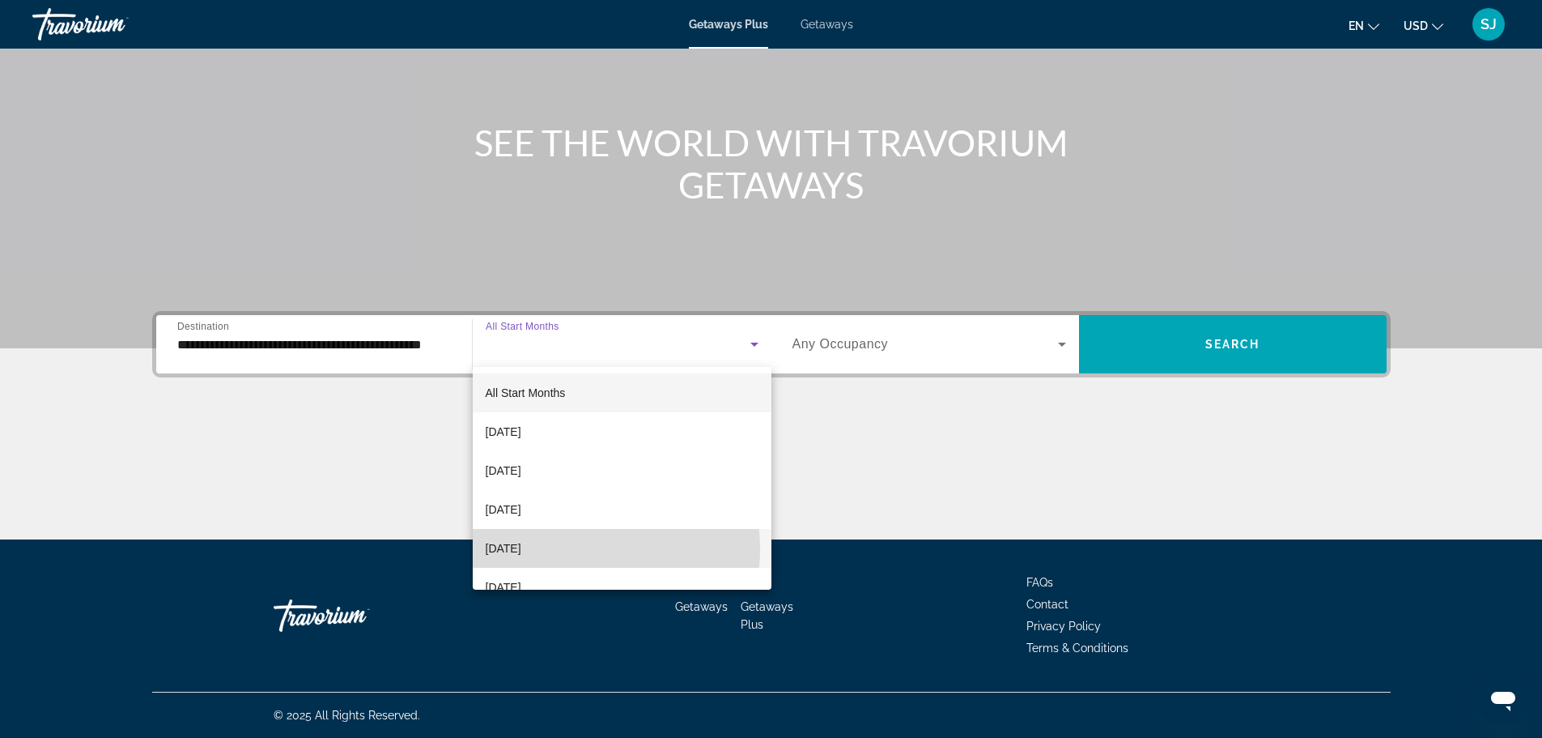
click at [521, 549] on span "[DATE]" at bounding box center [504, 547] width 36 height 19
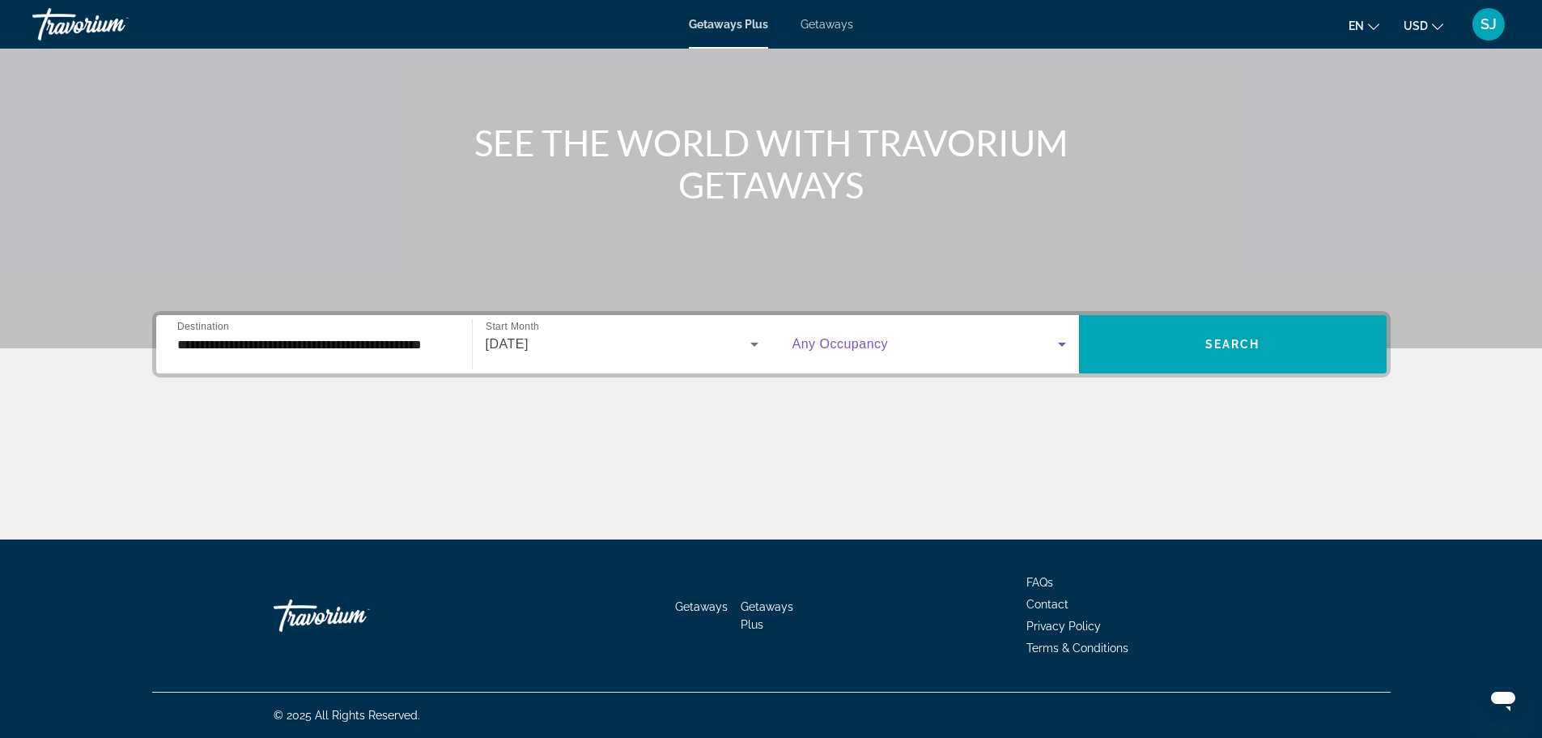
click at [1068, 345] on icon "Search widget" at bounding box center [1061, 343] width 19 height 19
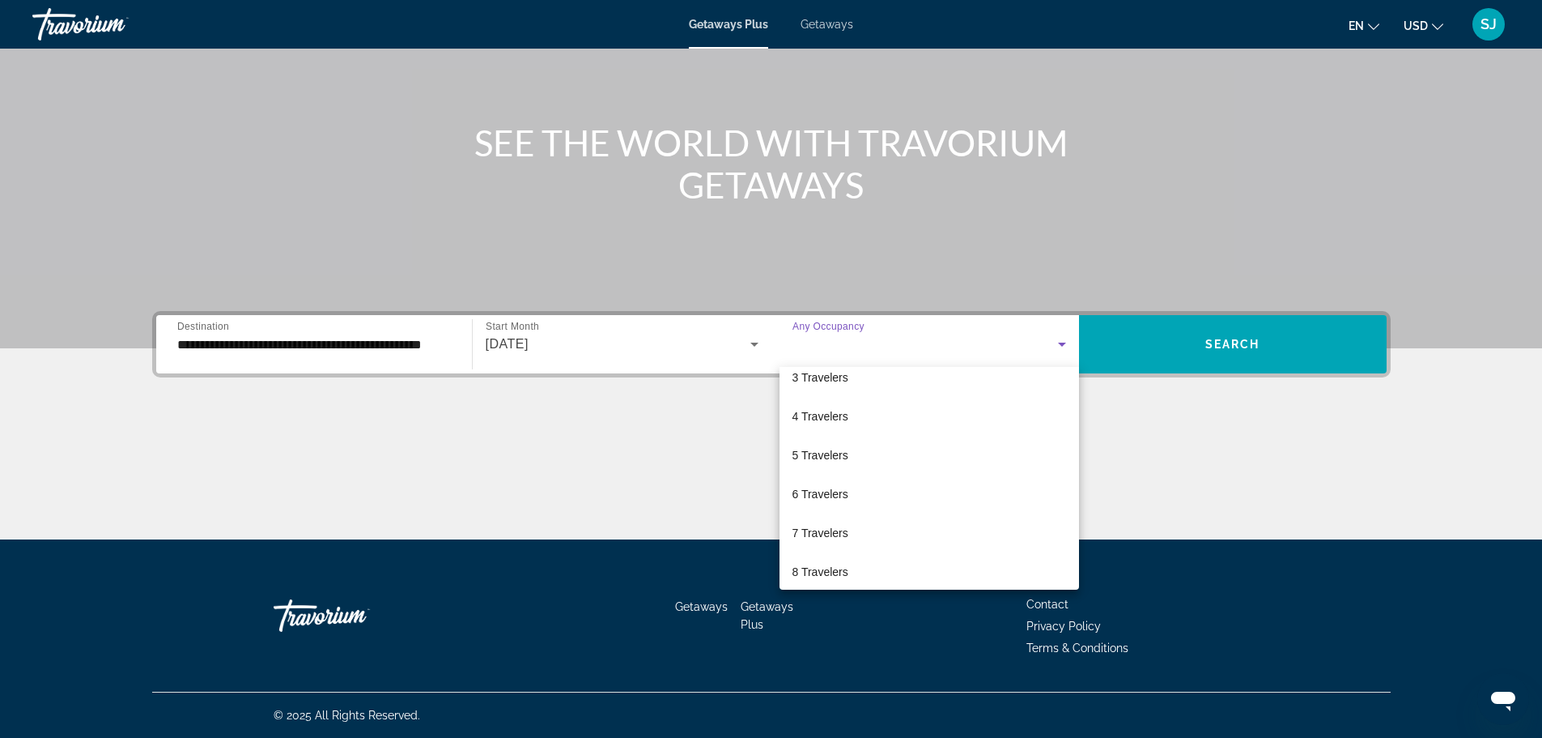
scroll to position [0, 0]
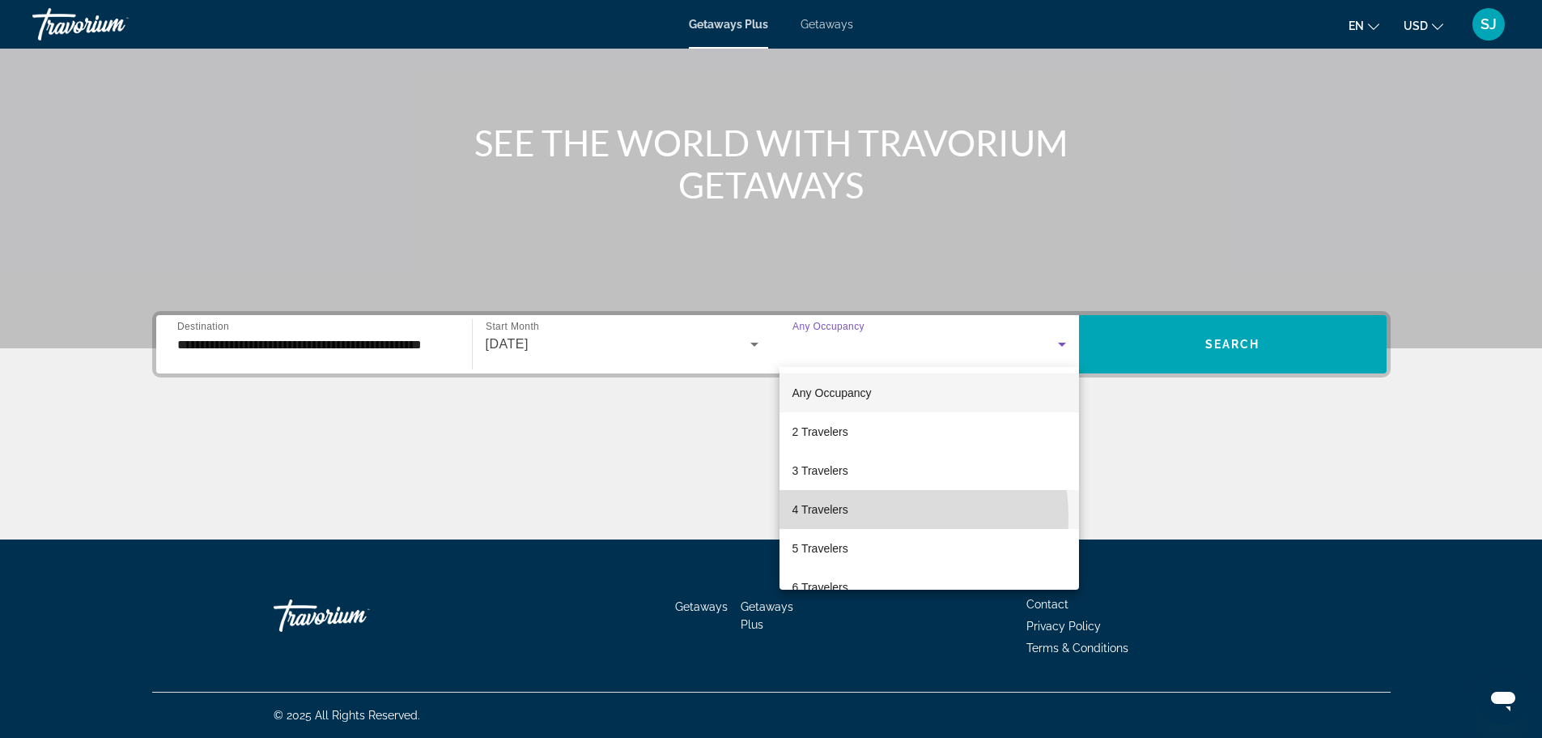
click at [859, 516] on mat-option "4 Travelers" at bounding box center [930, 509] width 300 height 39
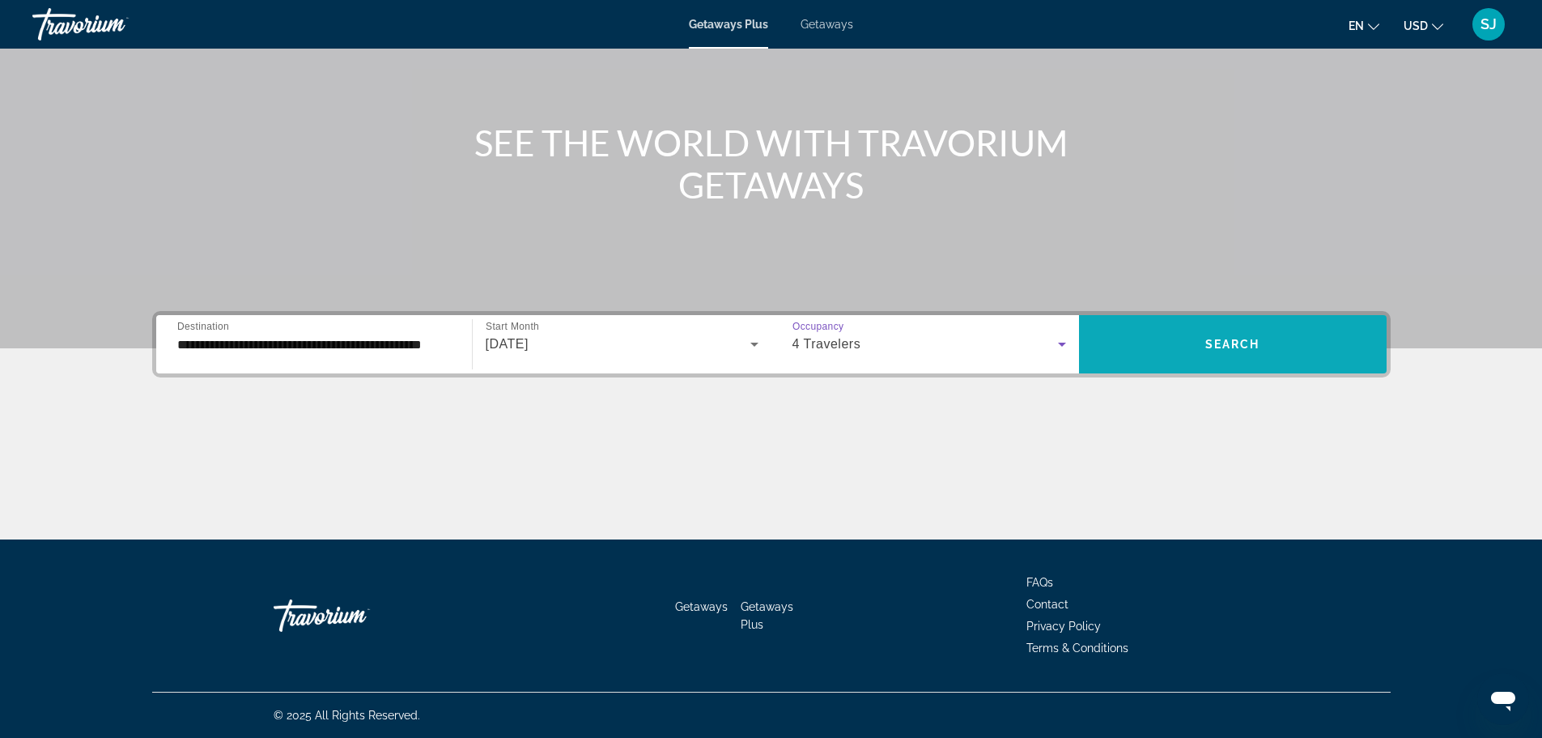
click at [1219, 354] on span "Search widget" at bounding box center [1233, 344] width 308 height 39
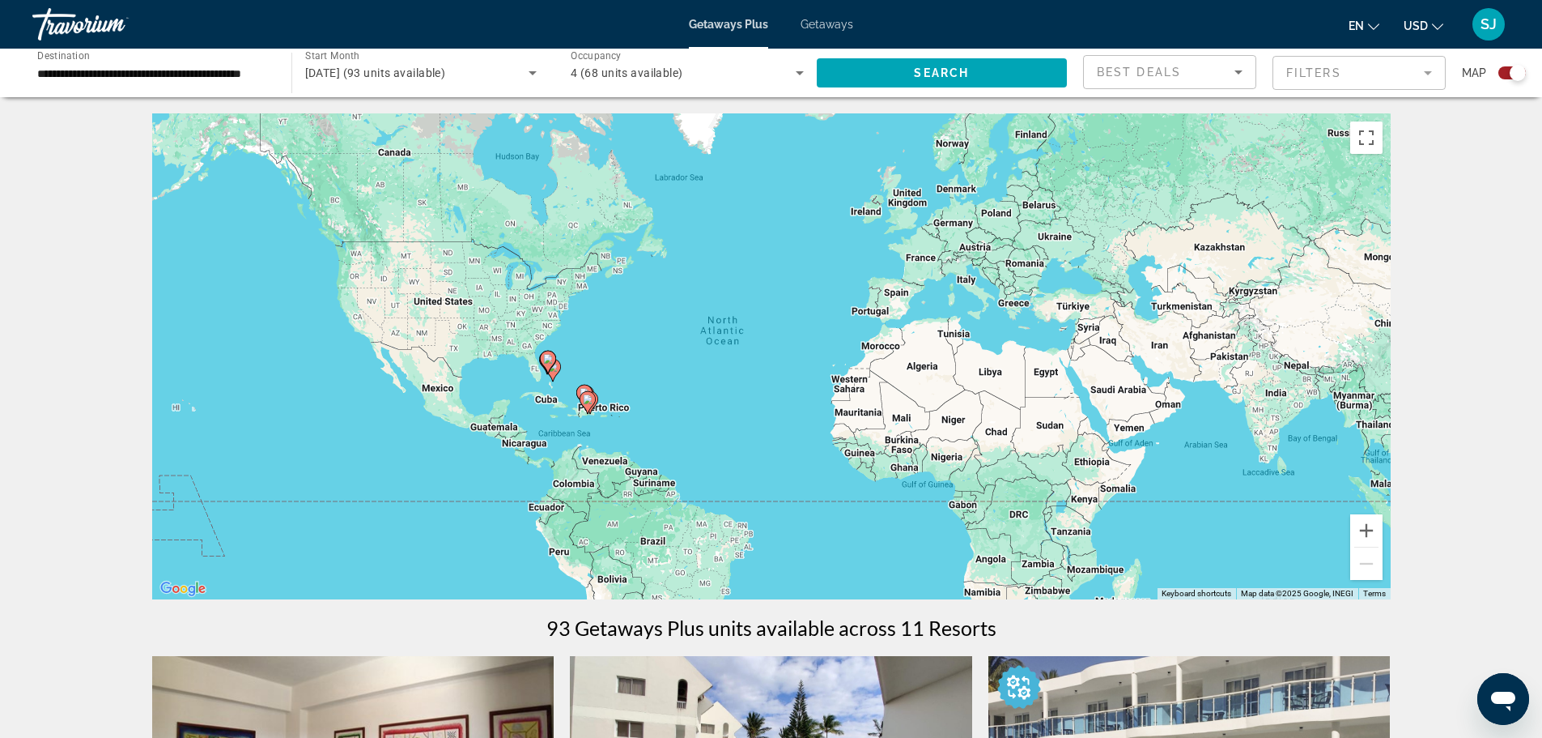
click at [1234, 70] on icon "Sort by" at bounding box center [1238, 71] width 19 height 19
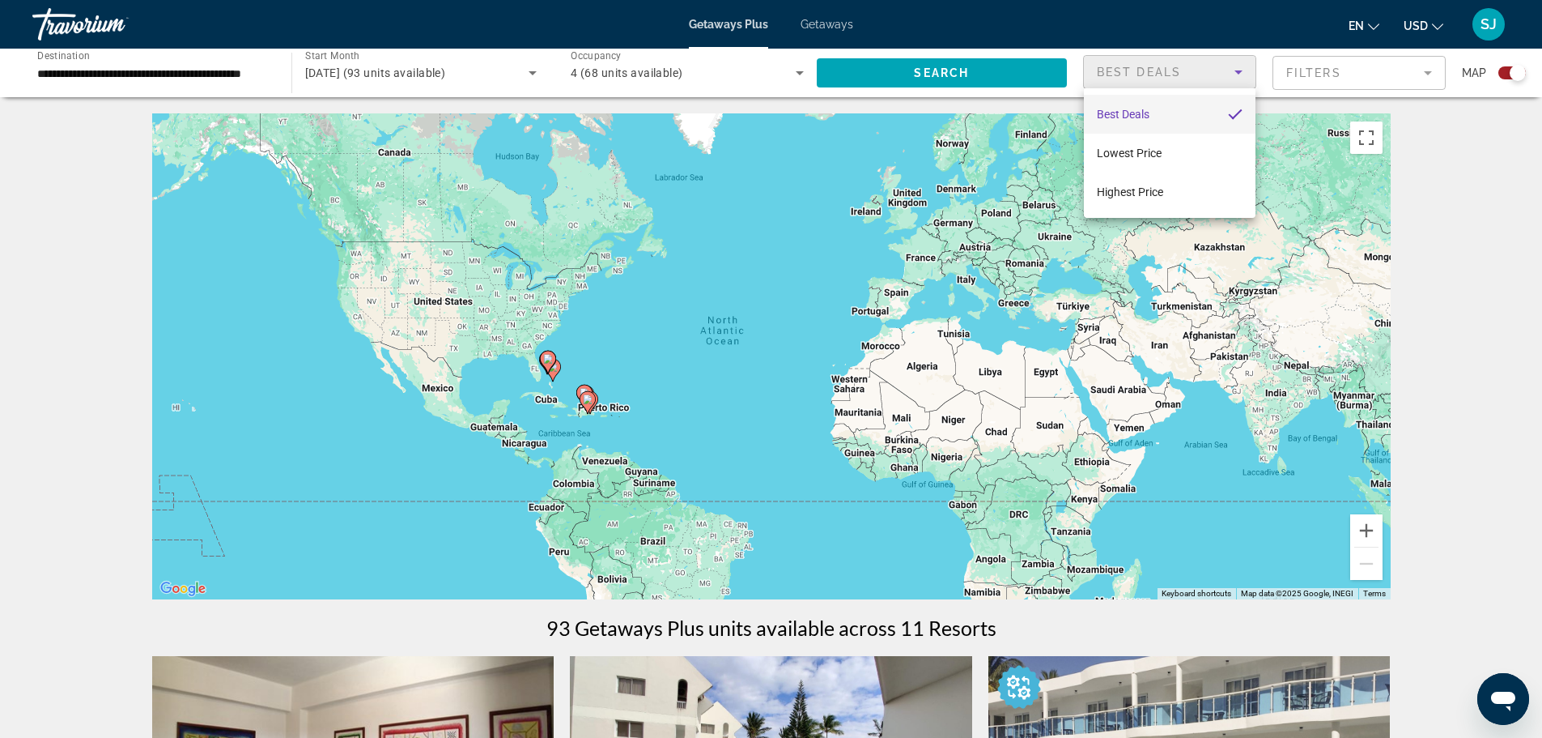
click at [1524, 129] on div at bounding box center [771, 369] width 1542 height 738
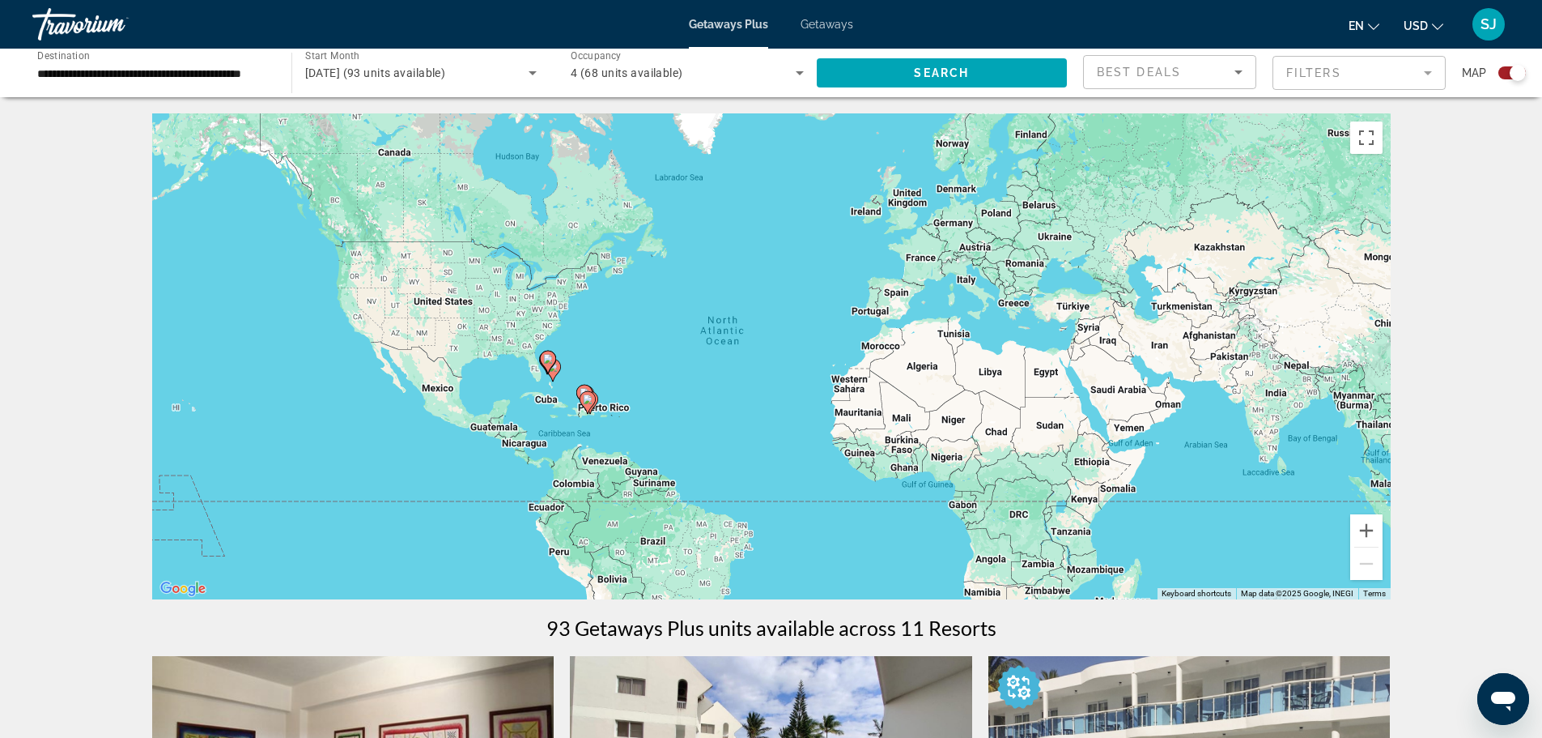
click at [802, 69] on icon "Search widget" at bounding box center [799, 72] width 19 height 19
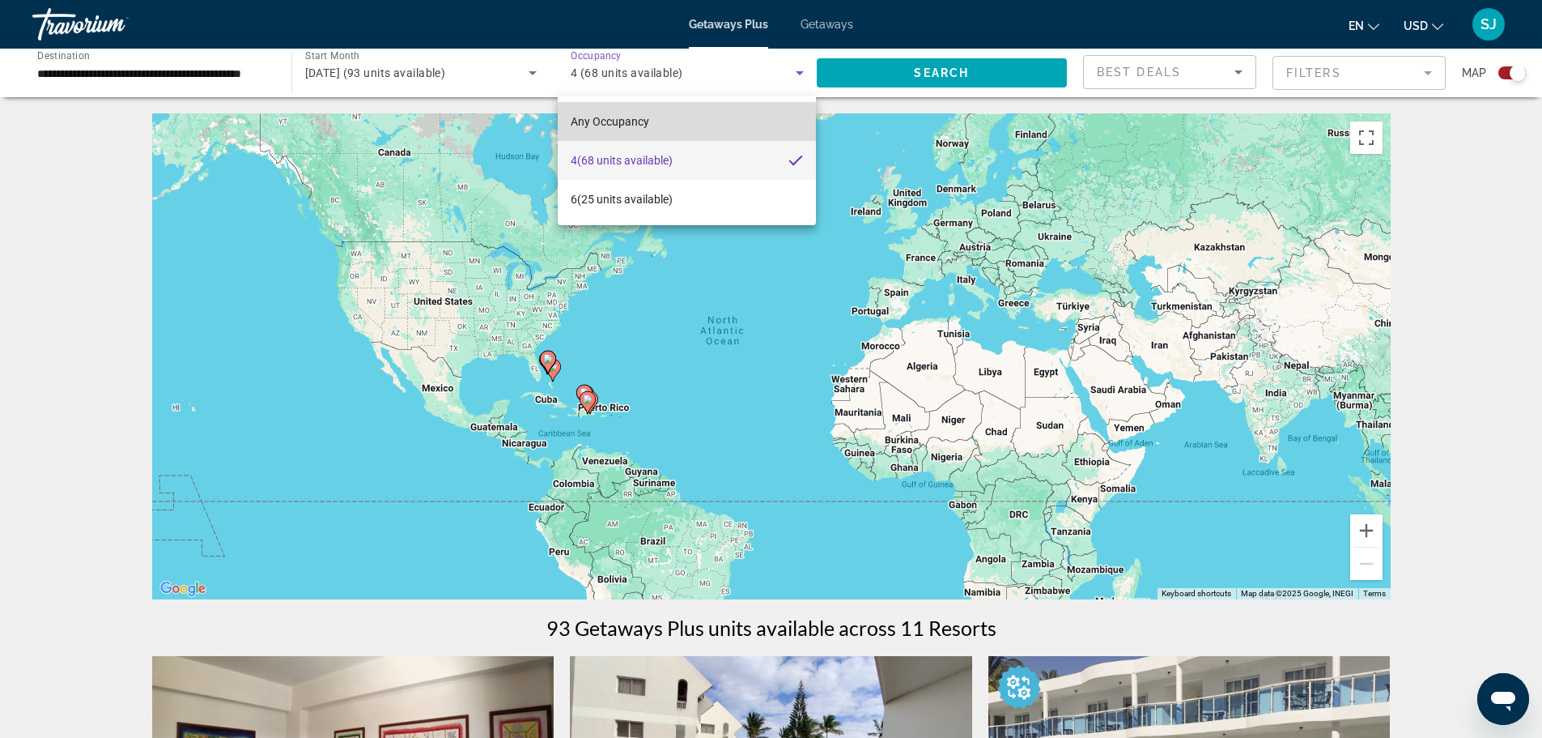
click at [737, 118] on mat-option "Any Occupancy" at bounding box center [687, 121] width 258 height 39
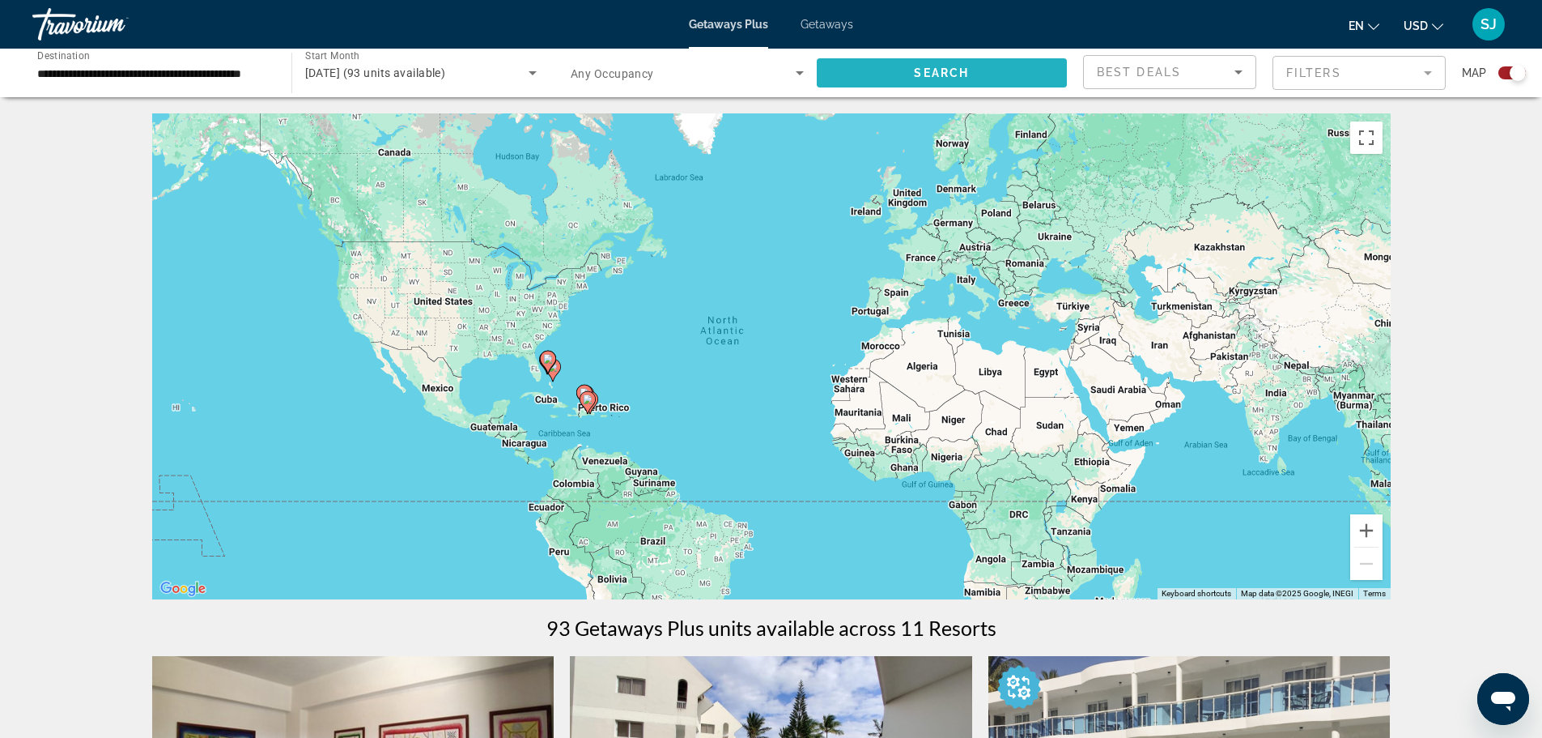
click at [952, 70] on span "Search" at bounding box center [941, 72] width 55 height 13
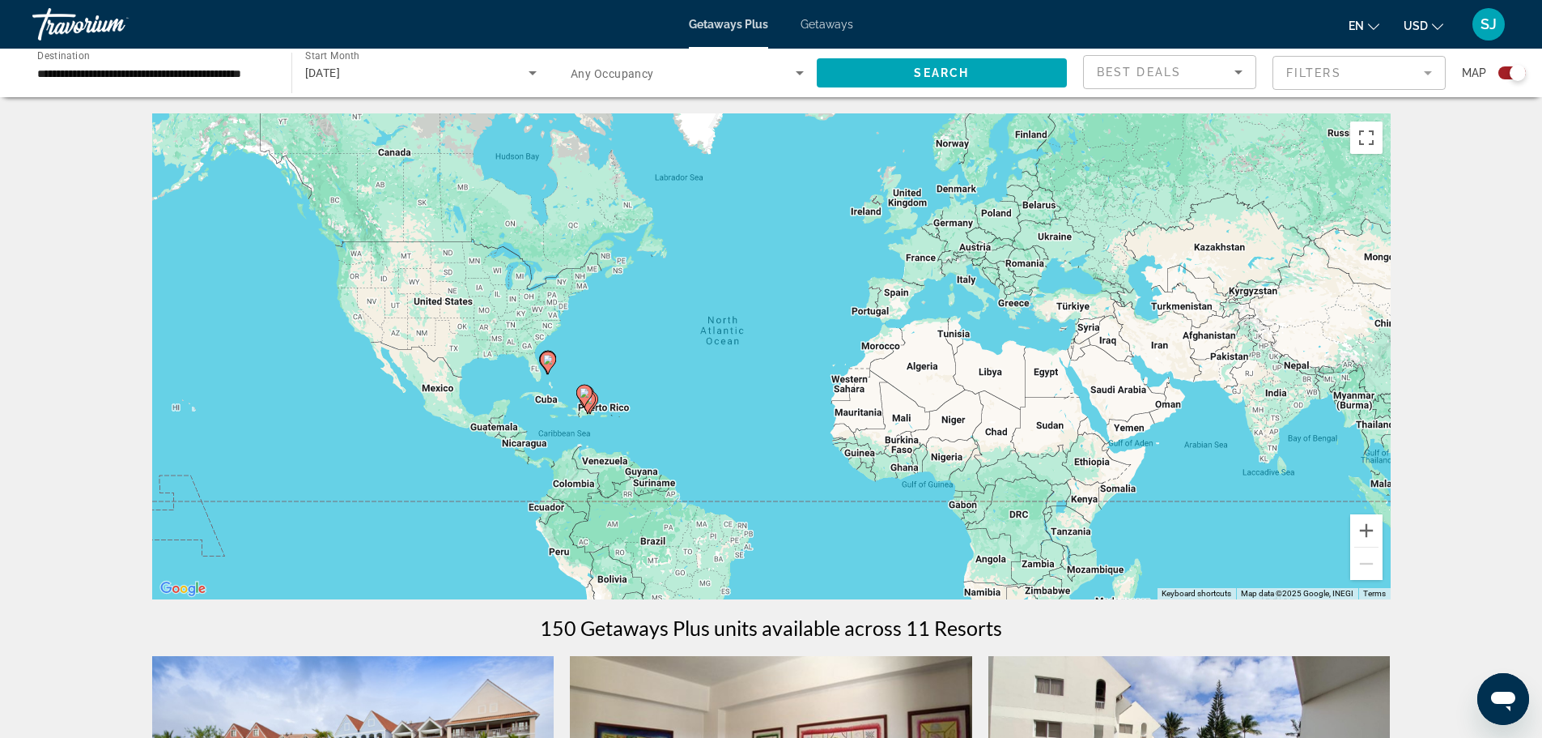
click at [820, 21] on span "Getaways" at bounding box center [827, 24] width 53 height 13
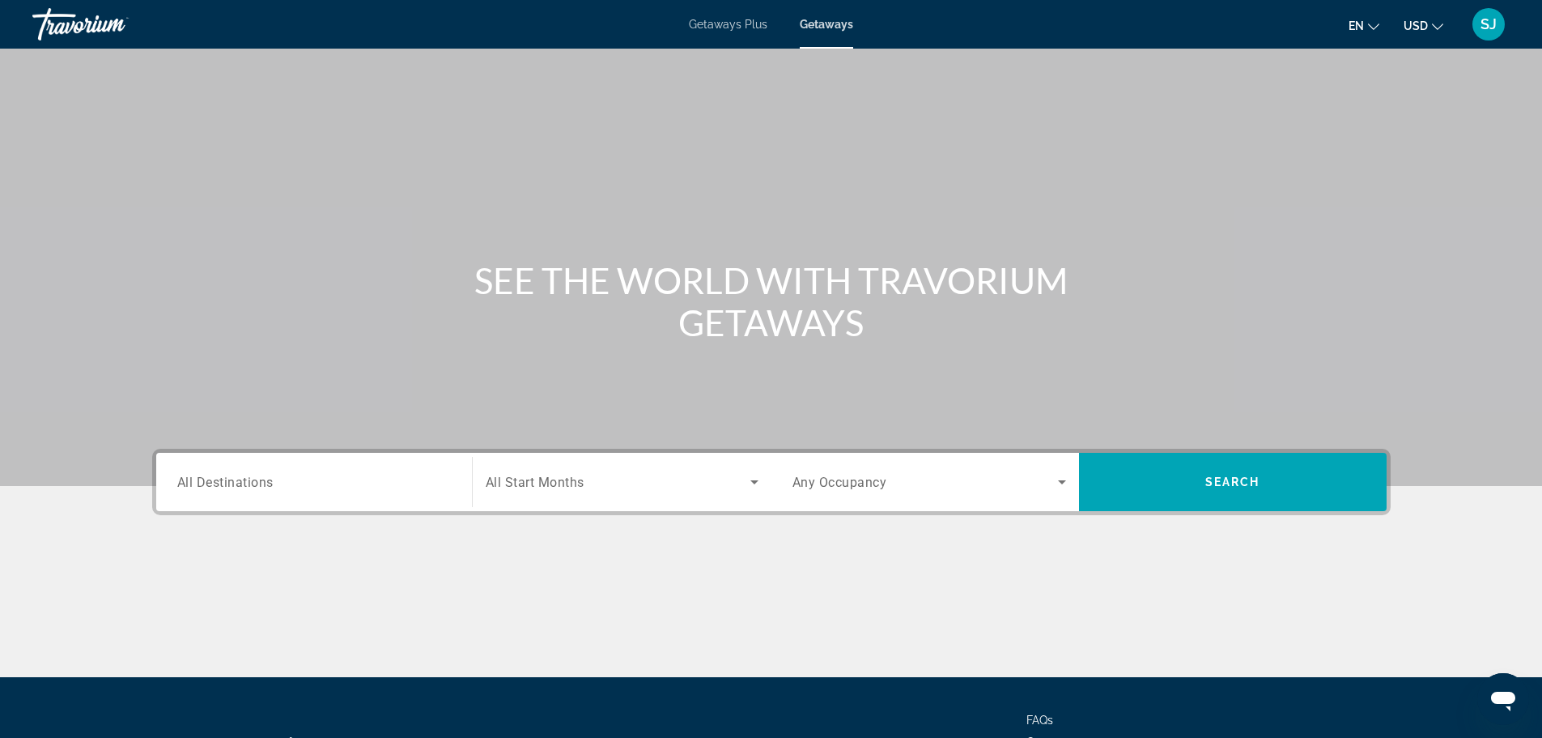
click at [335, 477] on input "Destination All Destinations" at bounding box center [314, 482] width 274 height 19
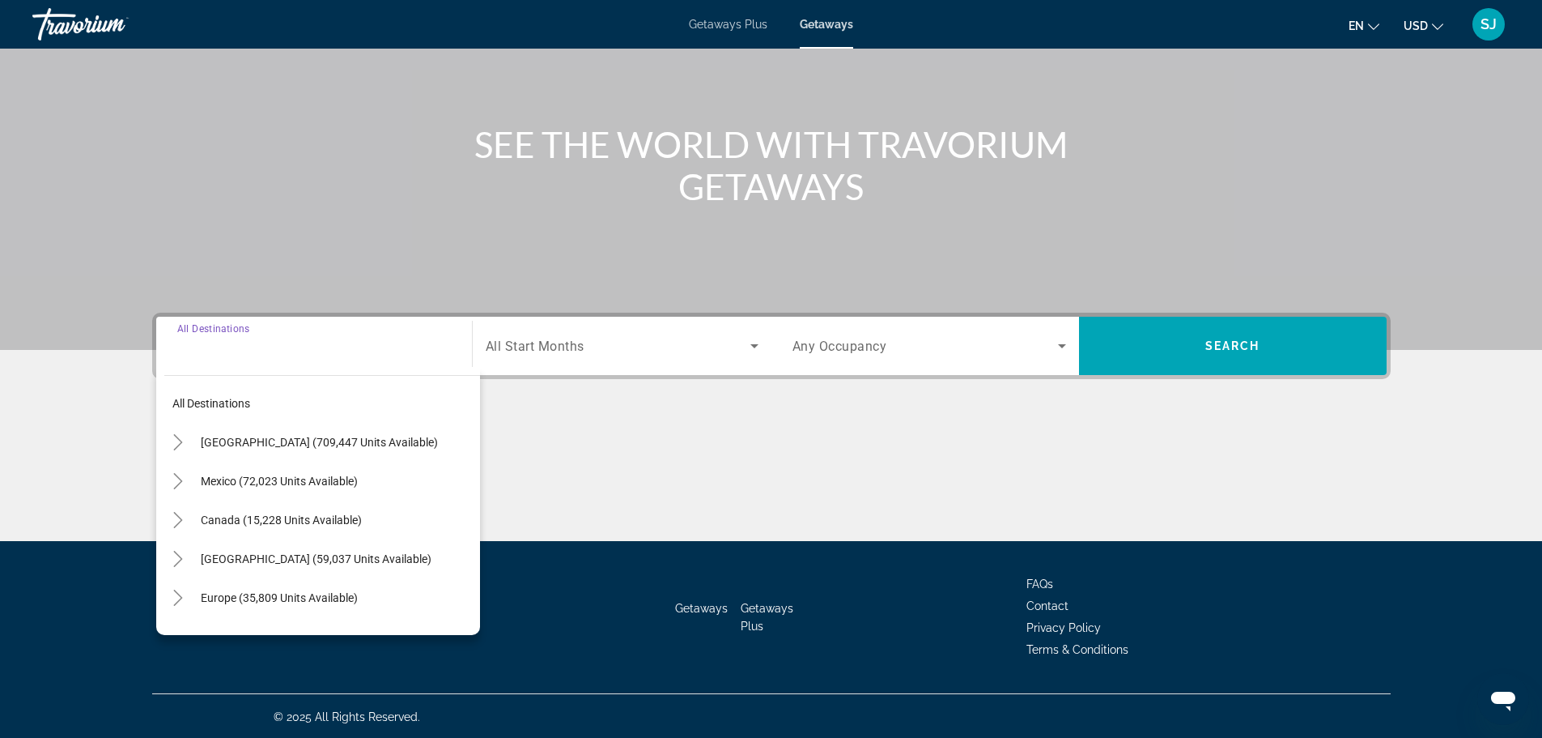
scroll to position [138, 0]
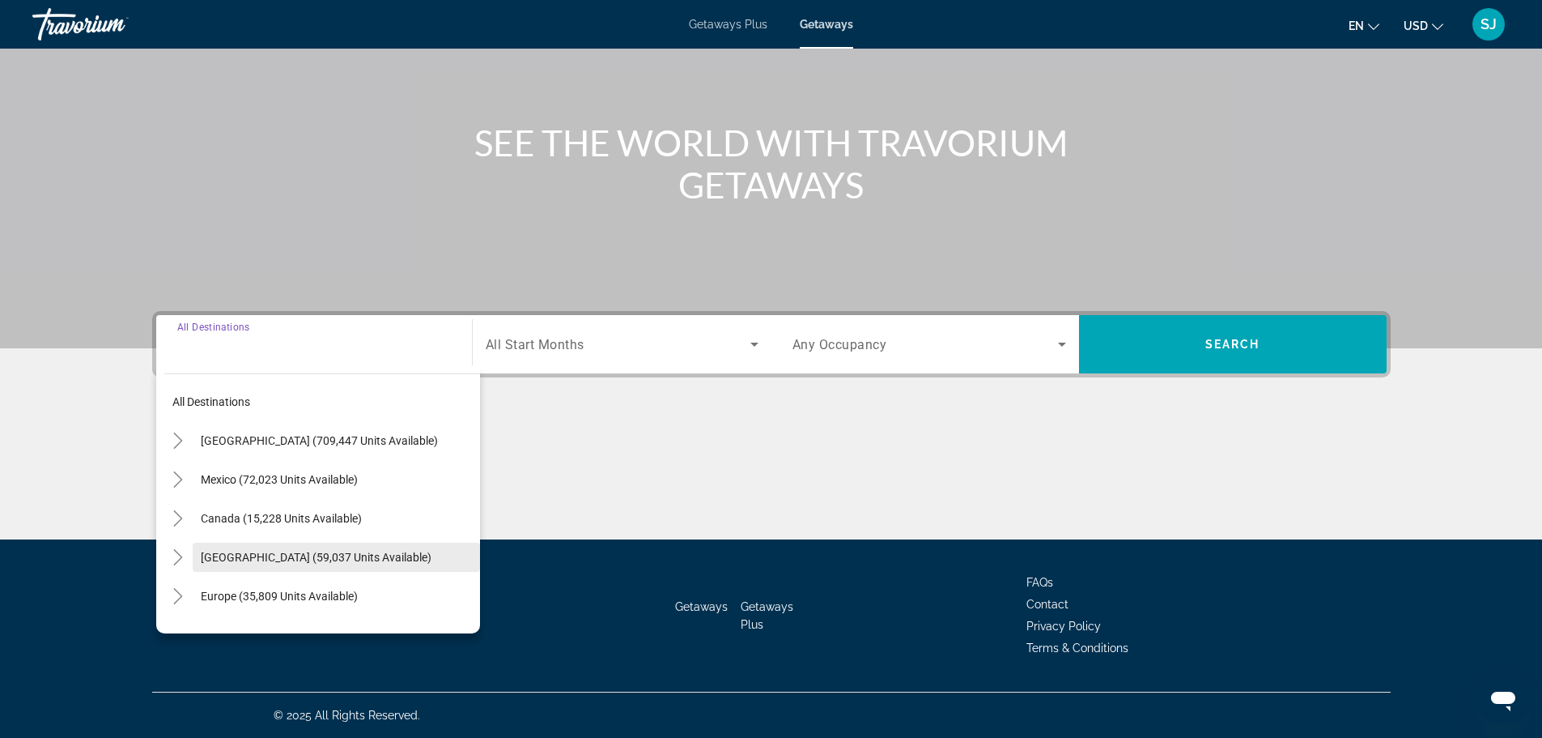
click at [397, 556] on span "Caribbean & Atlantic Islands (59,037 units available)" at bounding box center [316, 557] width 231 height 13
type input "**********"
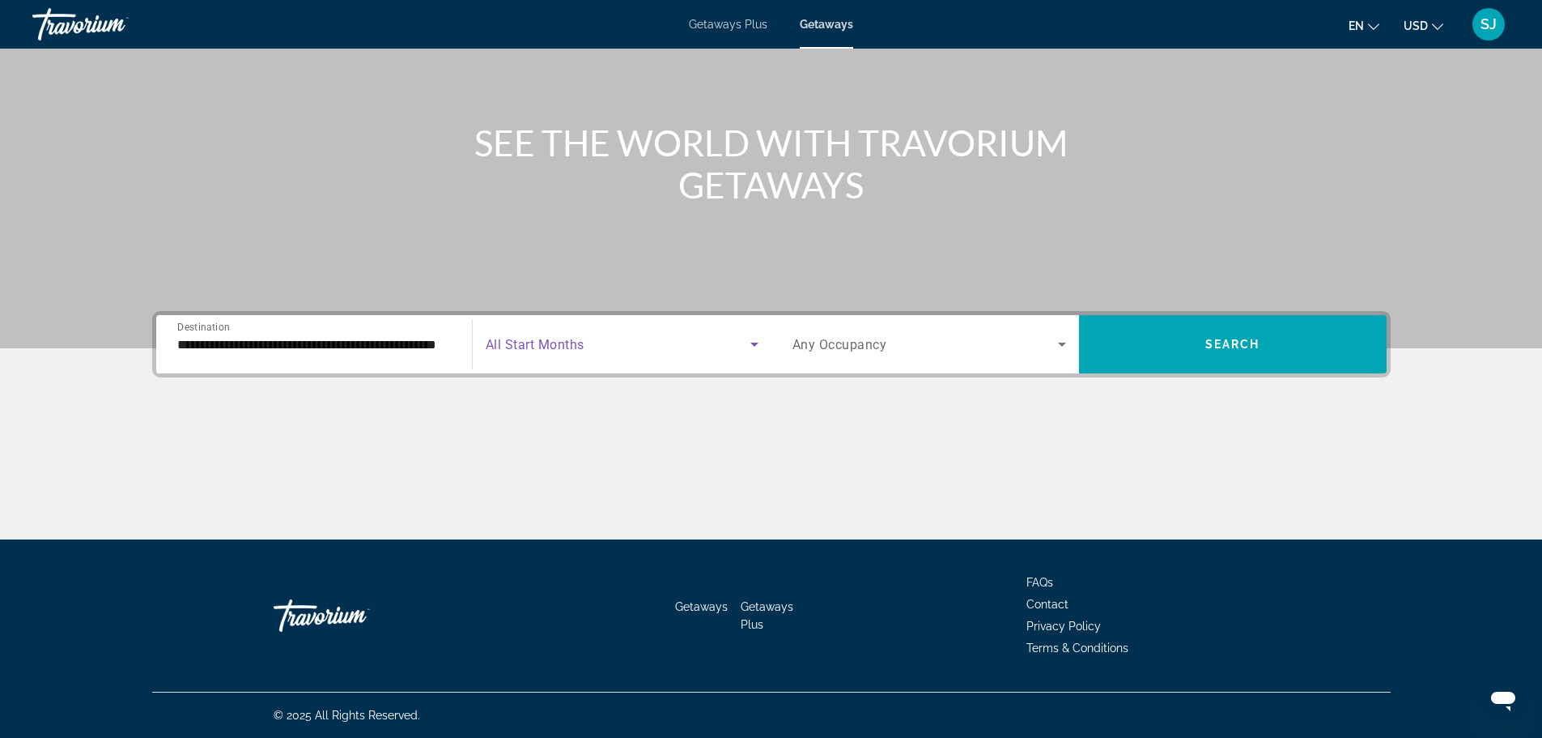
click at [746, 341] on icon "Search widget" at bounding box center [754, 343] width 19 height 19
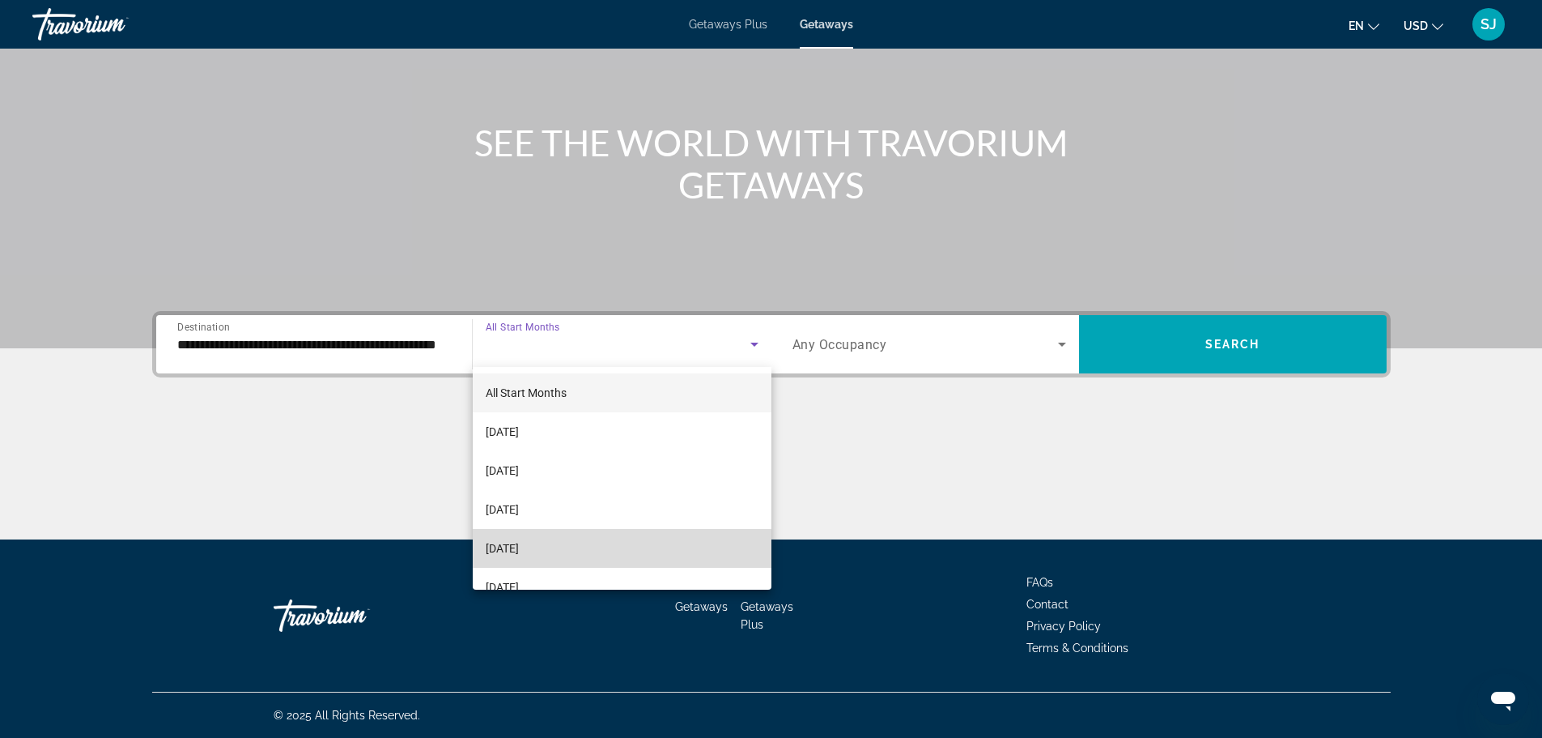
click at [669, 539] on mat-option "[DATE]" at bounding box center [622, 548] width 299 height 39
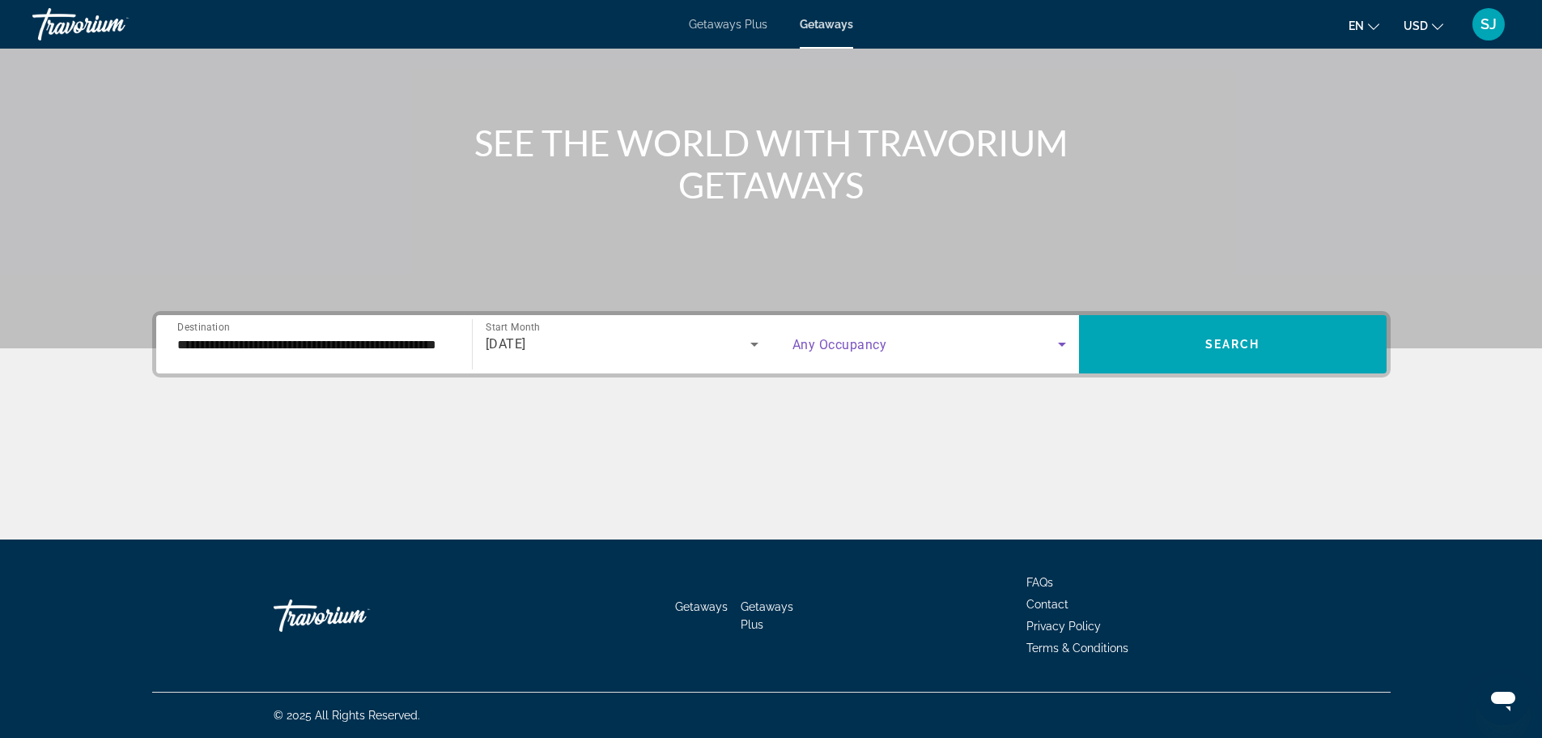
click at [1057, 344] on icon "Search widget" at bounding box center [1061, 343] width 19 height 19
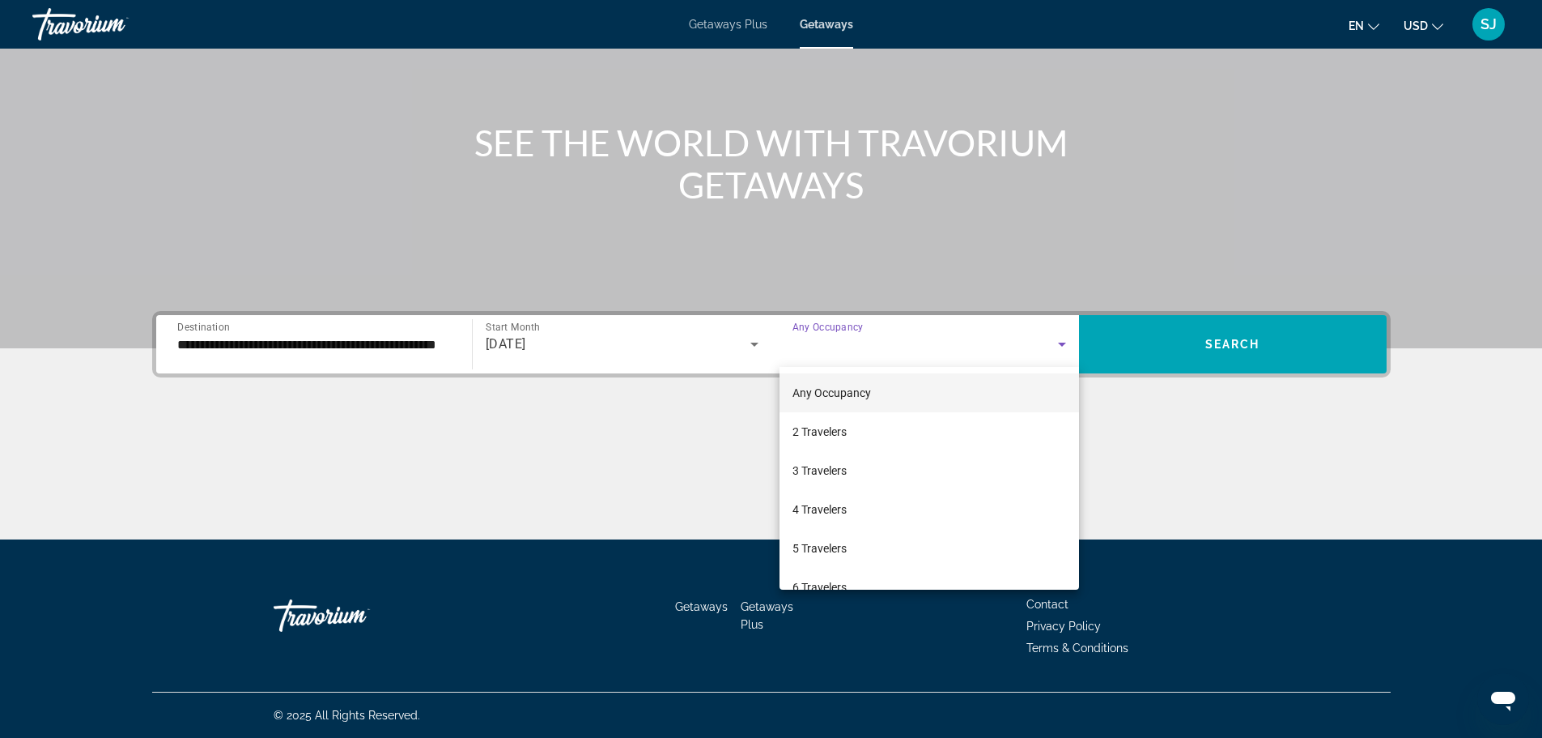
click at [898, 388] on mat-option "Any Occupancy" at bounding box center [930, 392] width 300 height 39
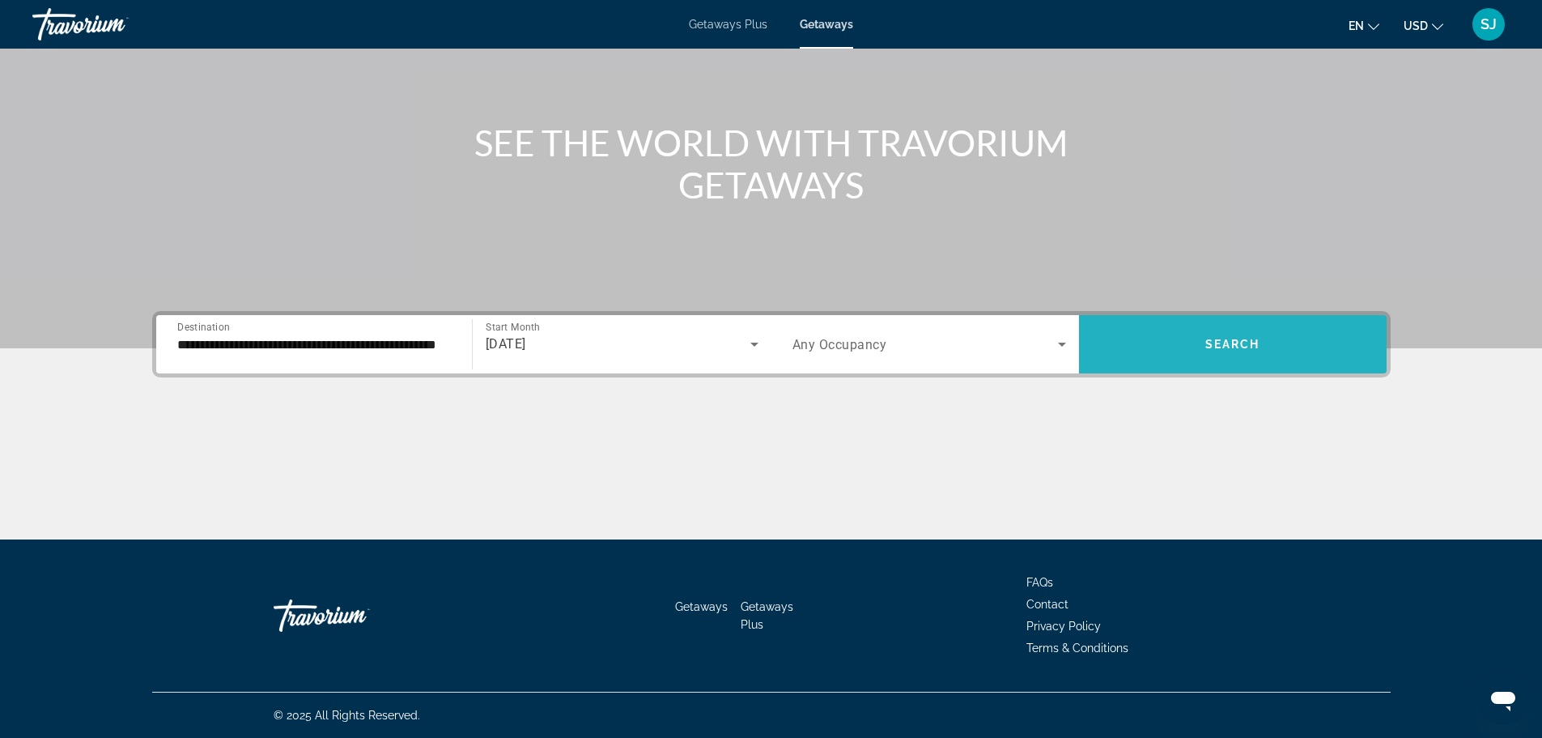
click at [1263, 334] on span "Search widget" at bounding box center [1233, 344] width 308 height 39
